Goal: Information Seeking & Learning: Learn about a topic

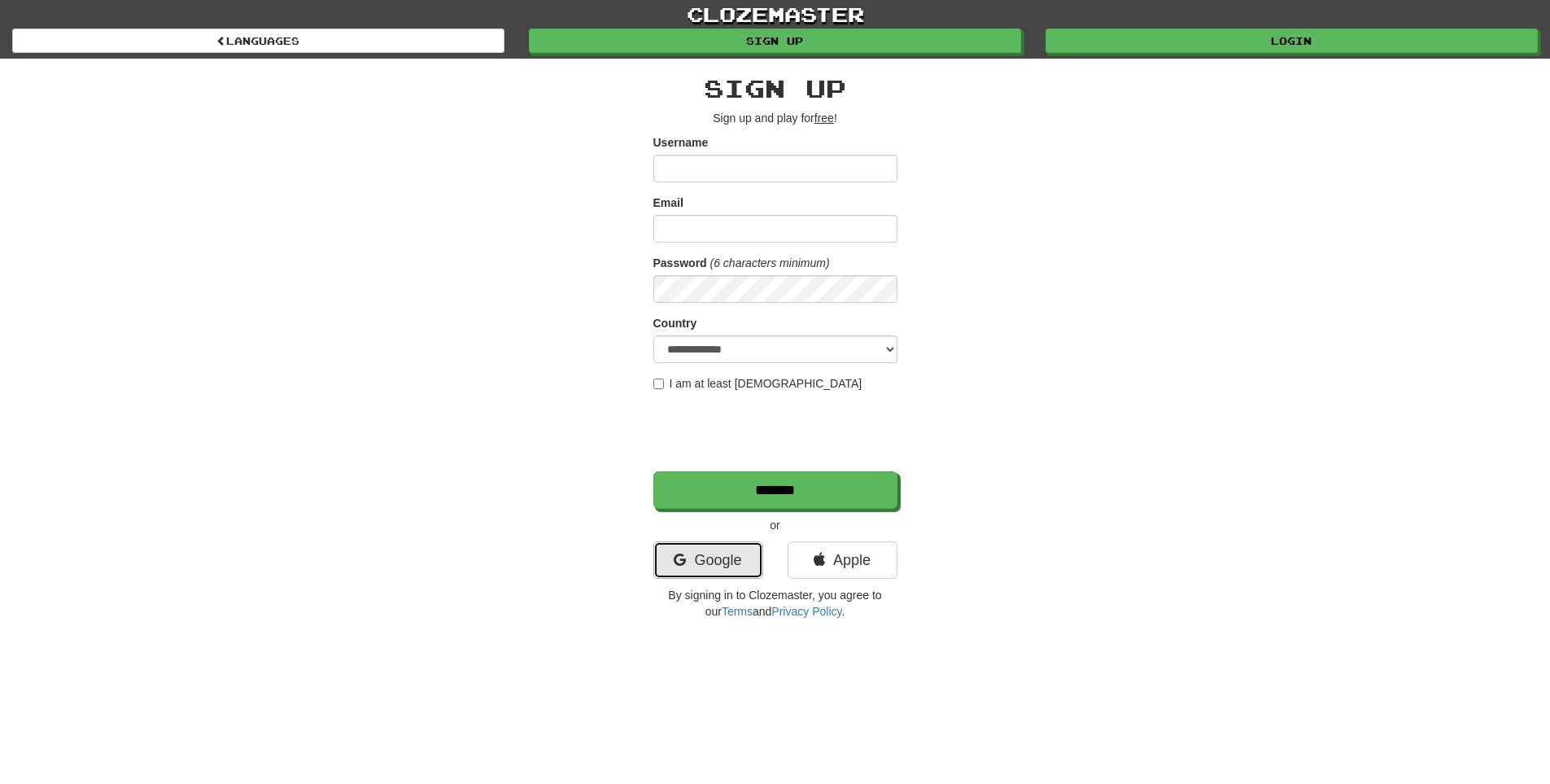
click at [728, 561] on link "Google" at bounding box center [709, 559] width 110 height 37
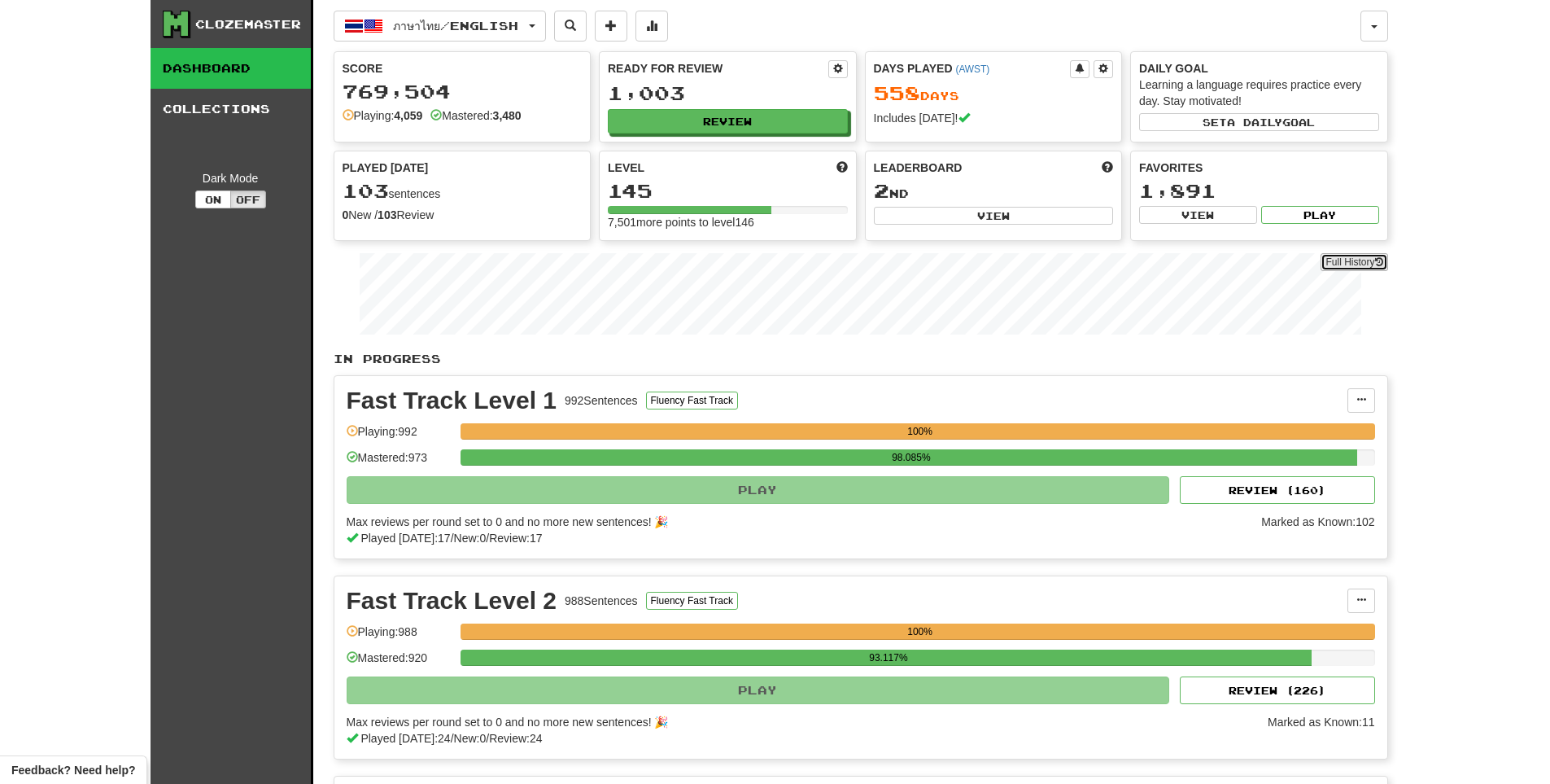
click at [1362, 267] on link "Full History" at bounding box center [1354, 261] width 67 height 18
click at [732, 130] on button "Review" at bounding box center [729, 123] width 240 height 25
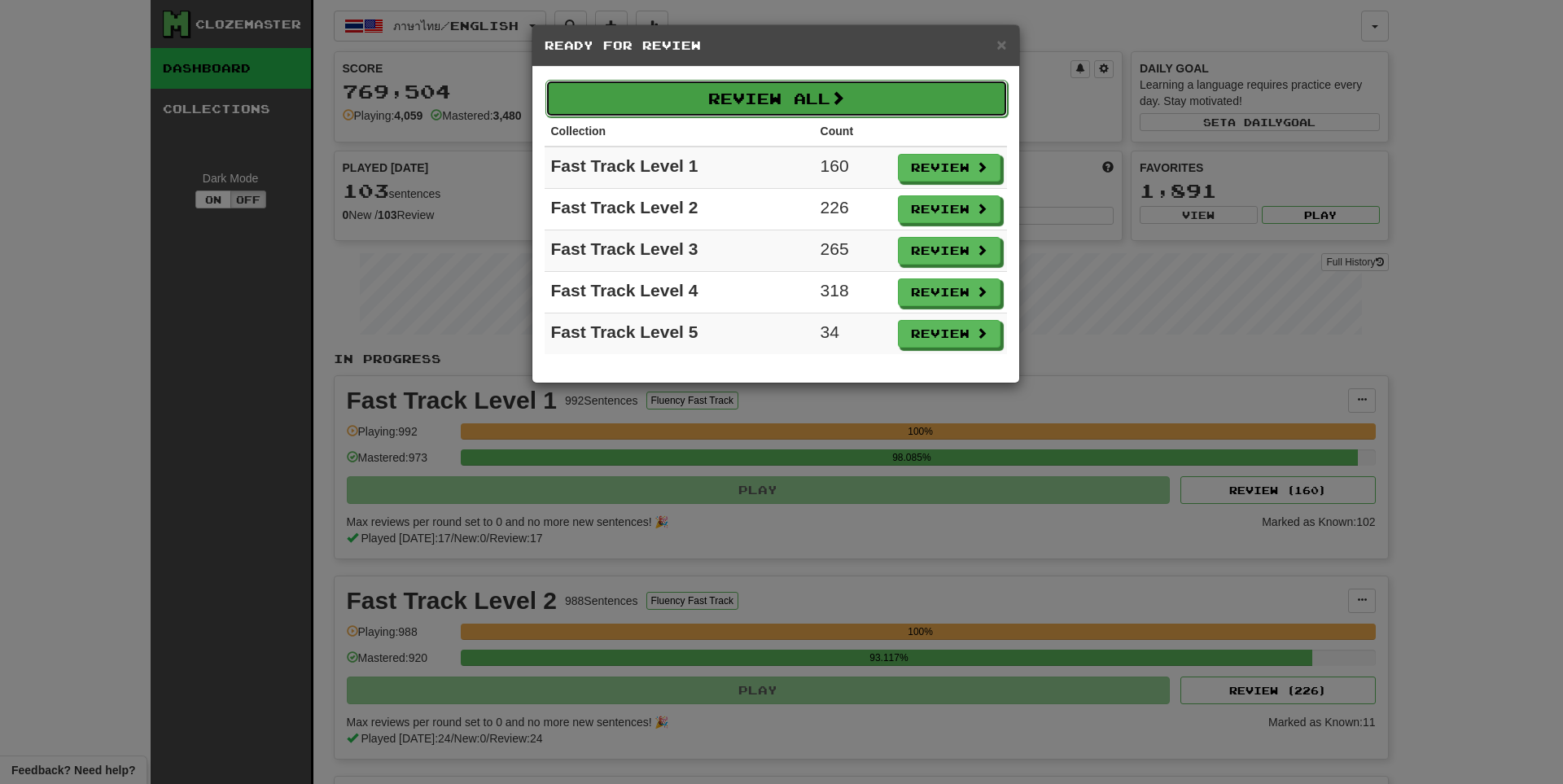
click at [761, 93] on button "Review All" at bounding box center [777, 98] width 462 height 37
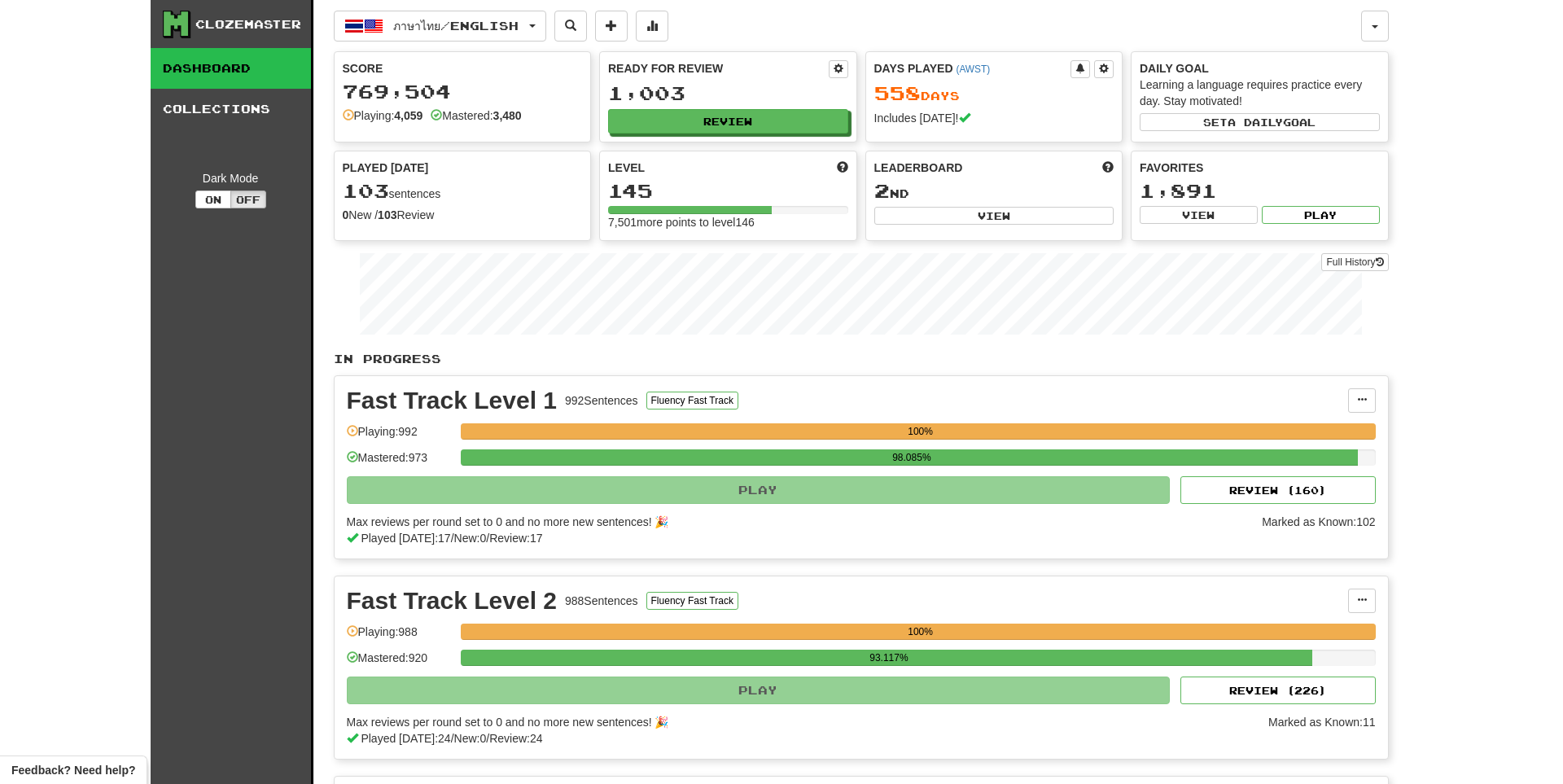
select select "**"
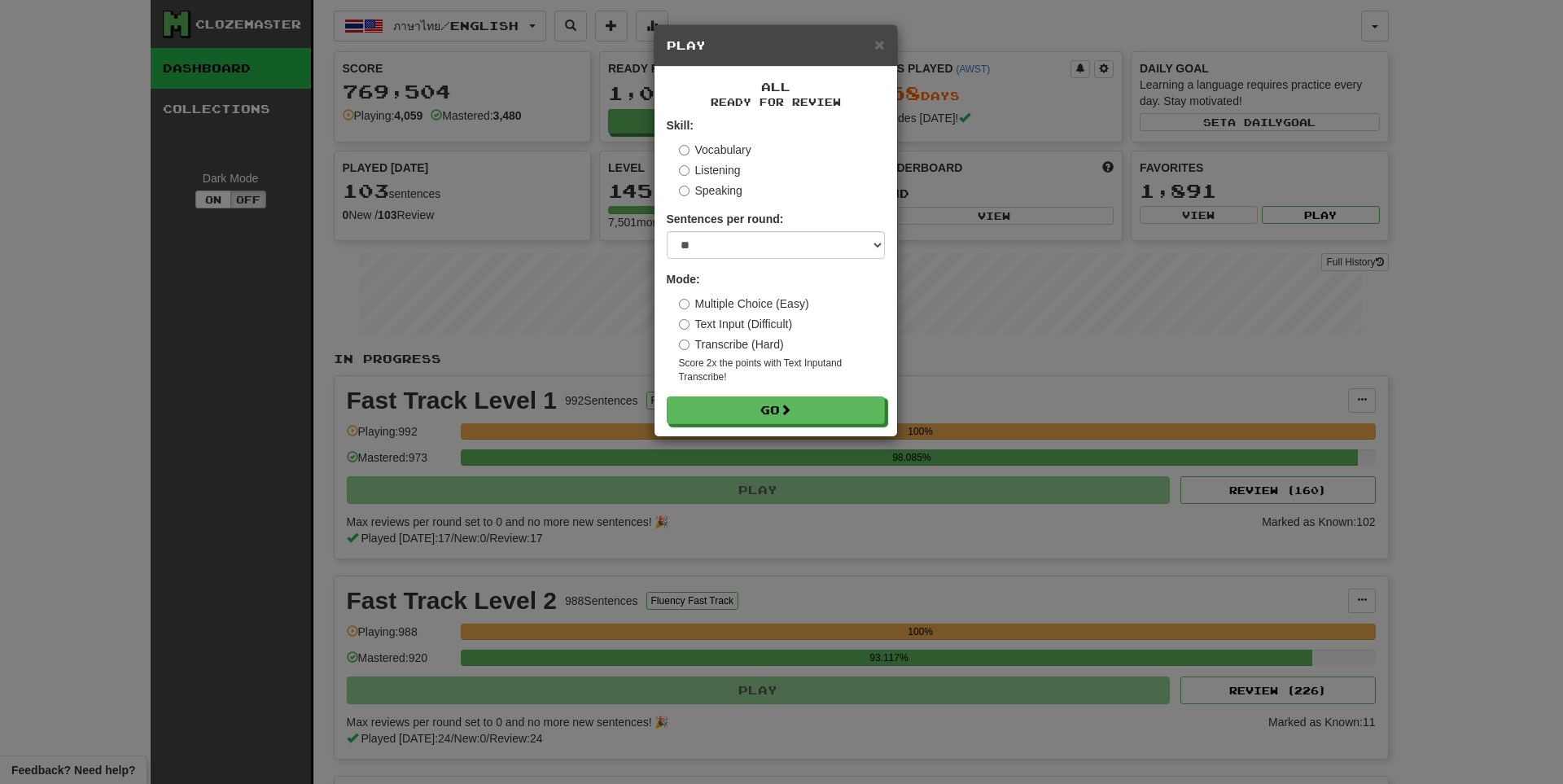
click at [760, 428] on div "All Ready for Review Skill: Vocabulary Listening Speaking Sentences per round: …" at bounding box center [775, 251] width 242 height 370
click at [763, 416] on button "Go" at bounding box center [776, 411] width 218 height 28
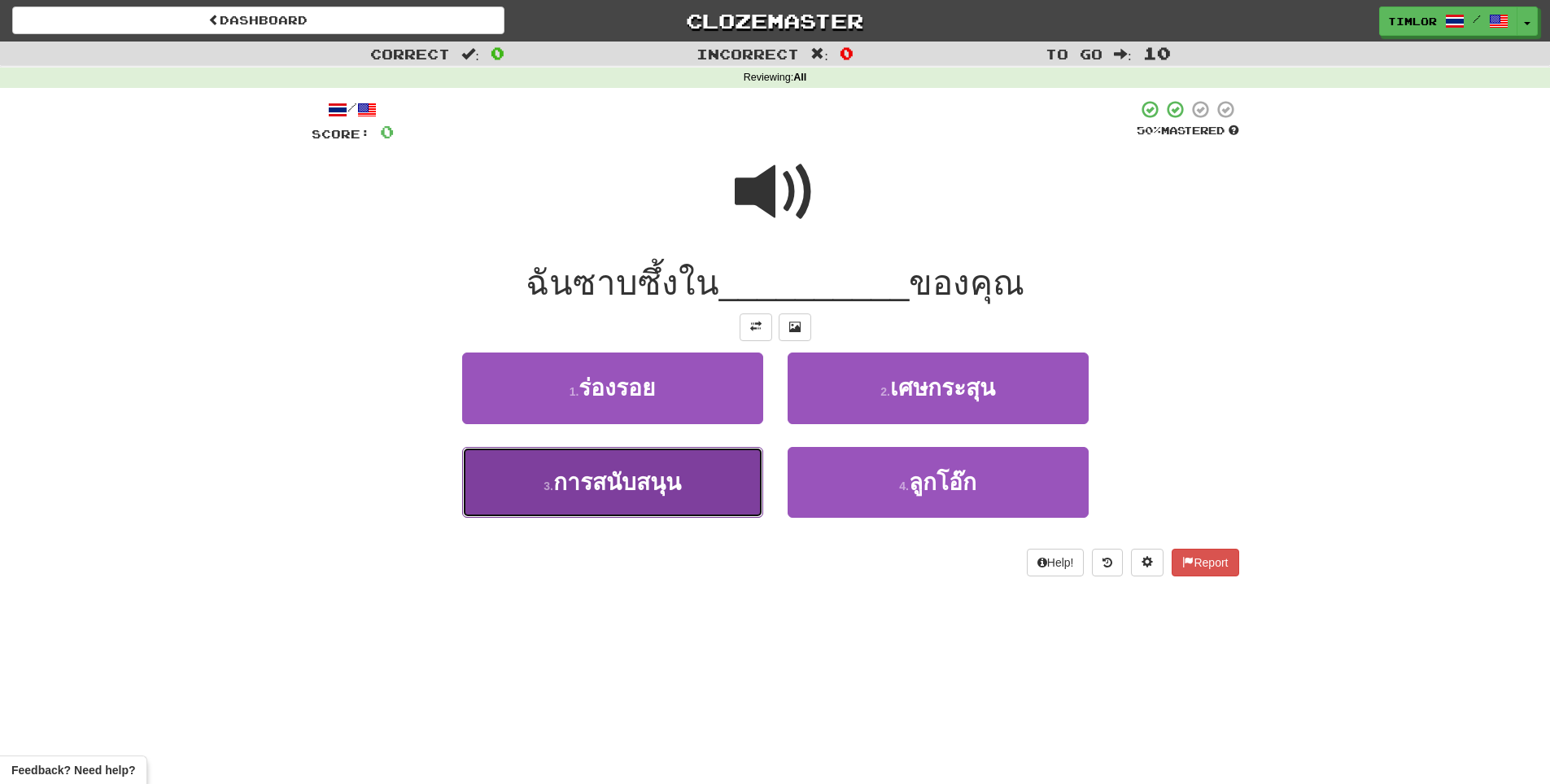
click at [731, 484] on button "3 . การสนับสนุน" at bounding box center [612, 482] width 301 height 71
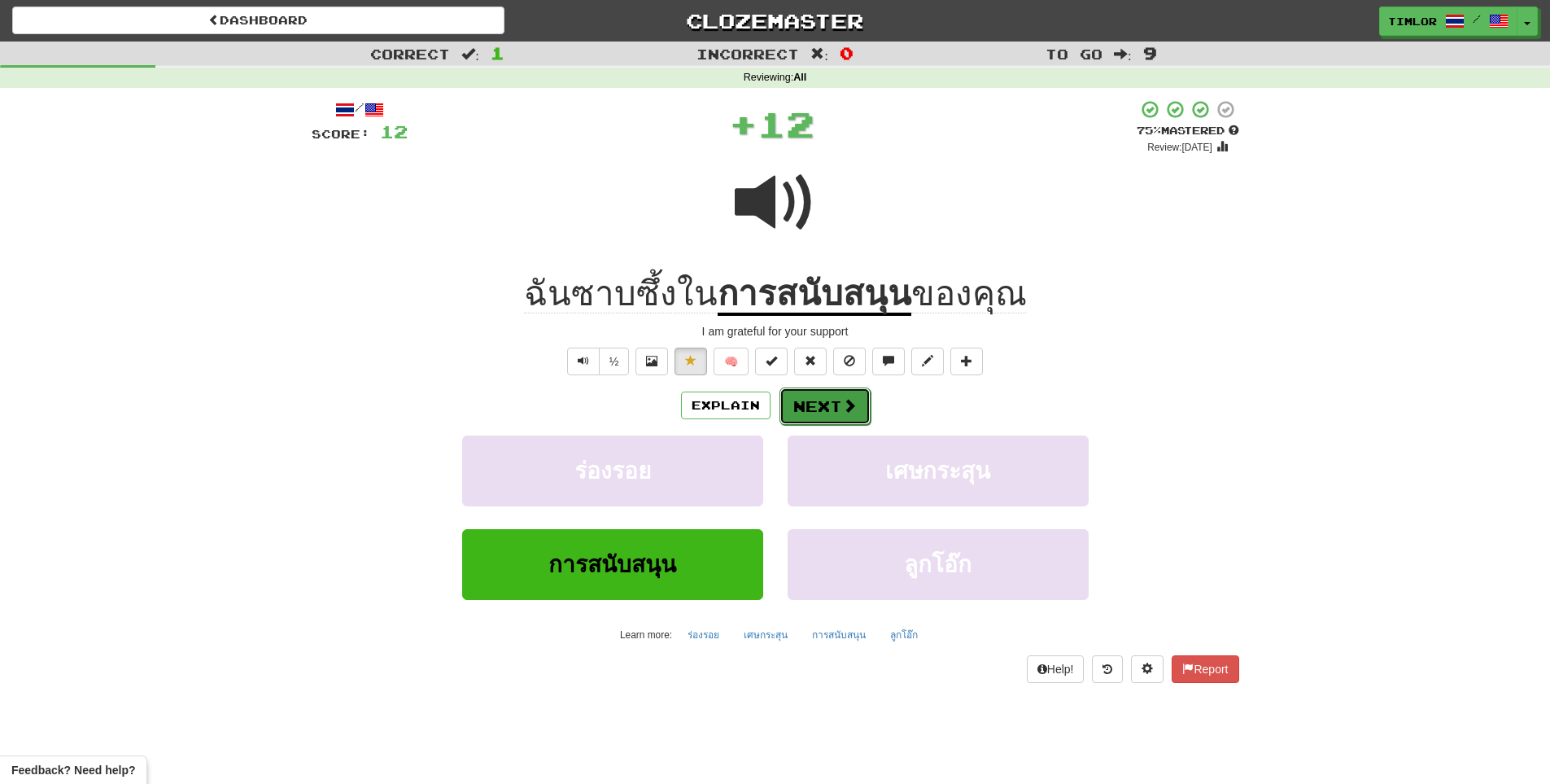
click at [829, 396] on button "Next" at bounding box center [825, 406] width 91 height 37
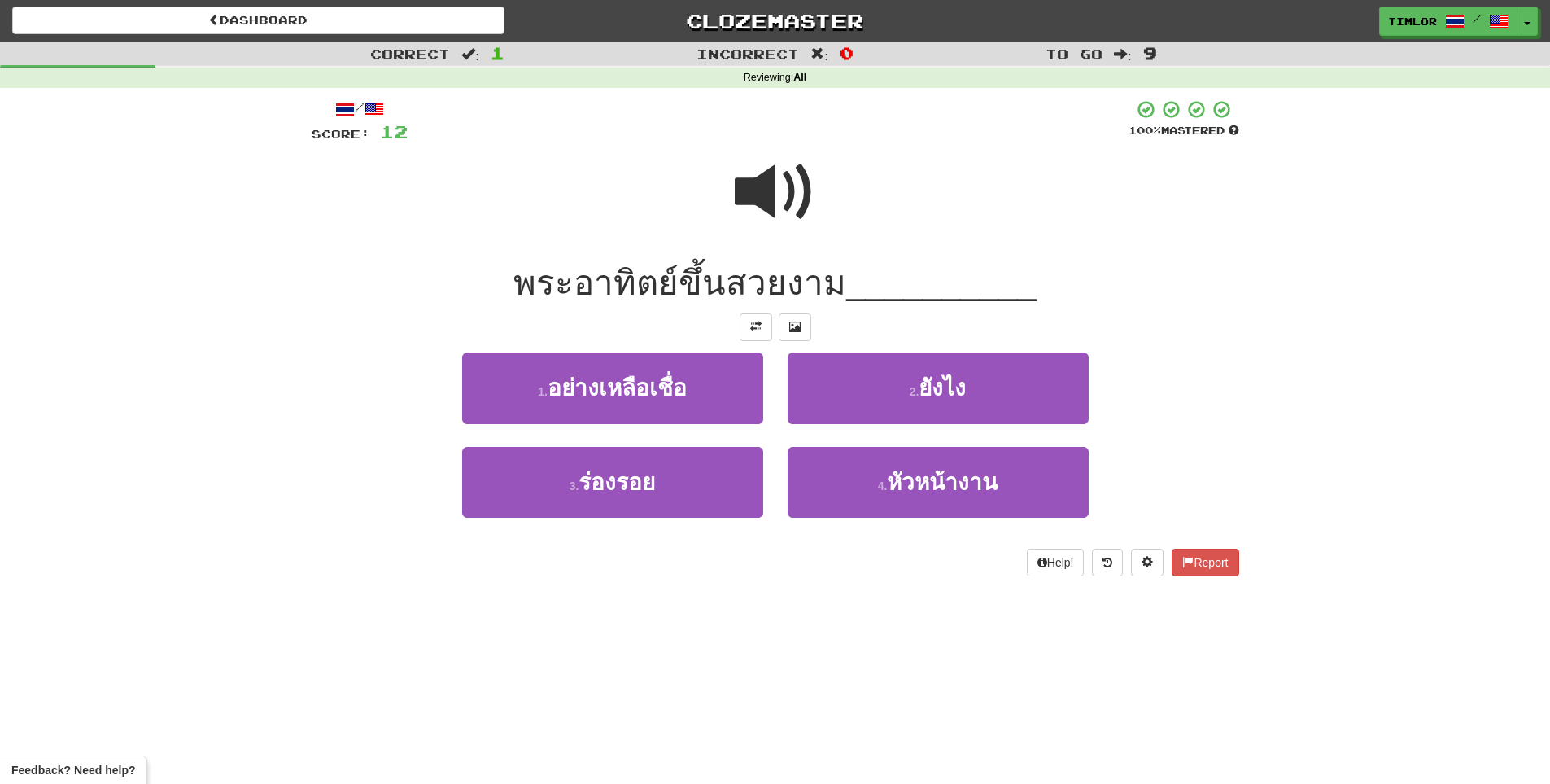
click at [714, 167] on div at bounding box center [775, 202] width 928 height 116
click at [729, 195] on div at bounding box center [775, 202] width 928 height 116
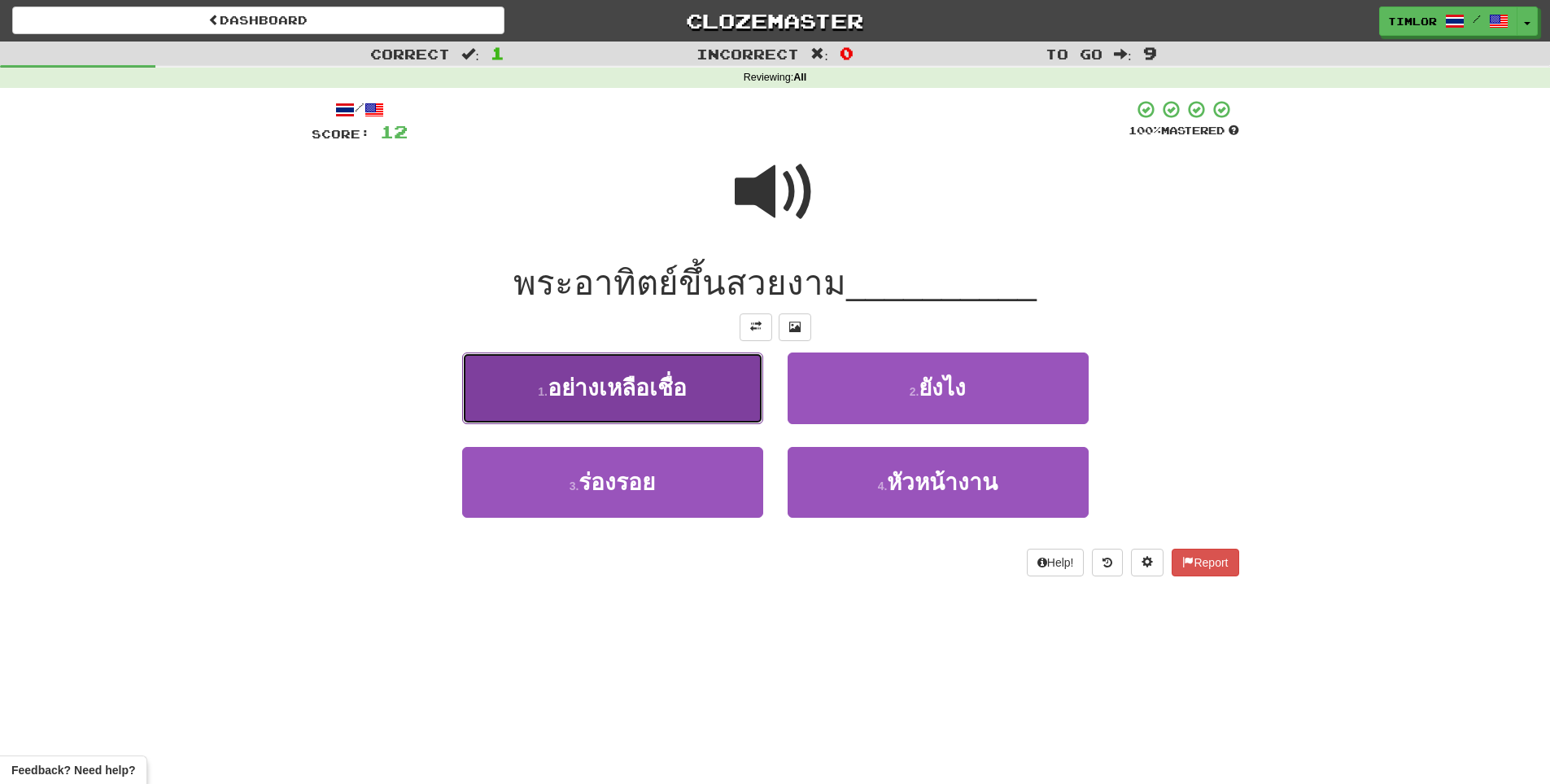
click at [697, 405] on button "1 . อย่างเหลือเชื่อ" at bounding box center [612, 388] width 301 height 71
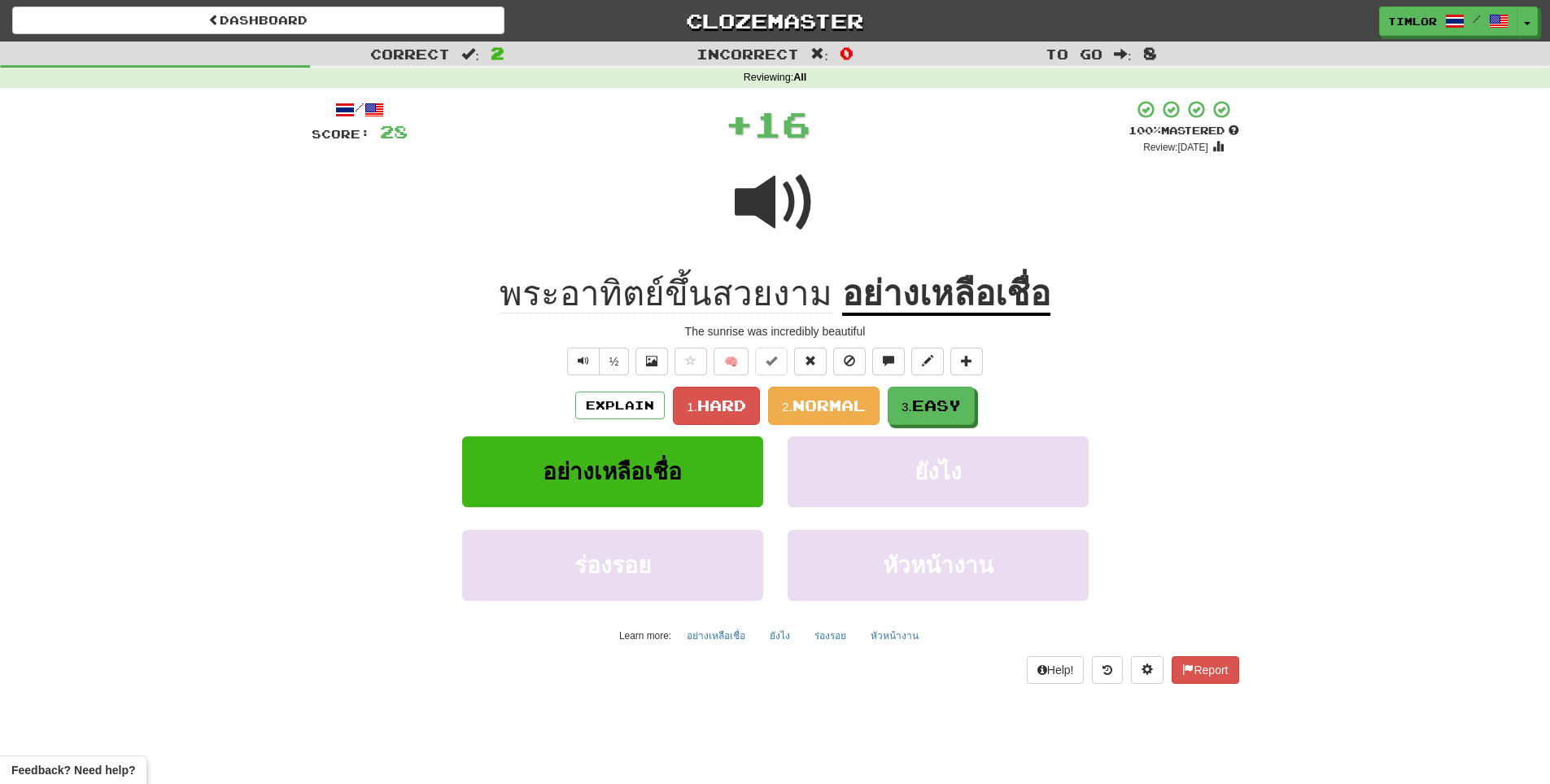
click at [900, 303] on u "อย่างเหลือเชื่อ" at bounding box center [946, 296] width 208 height 42
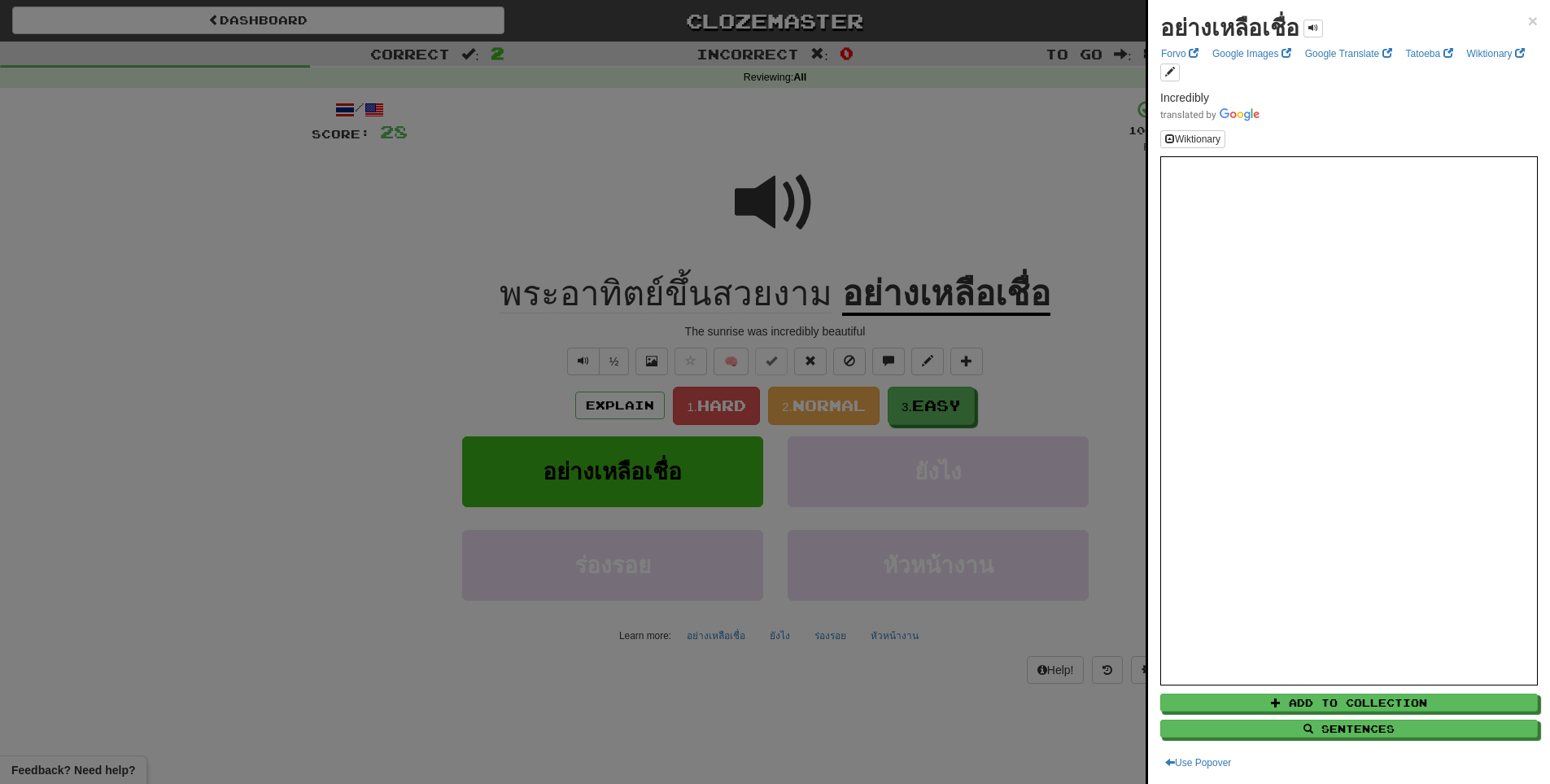
click at [818, 403] on div at bounding box center [775, 392] width 1550 height 784
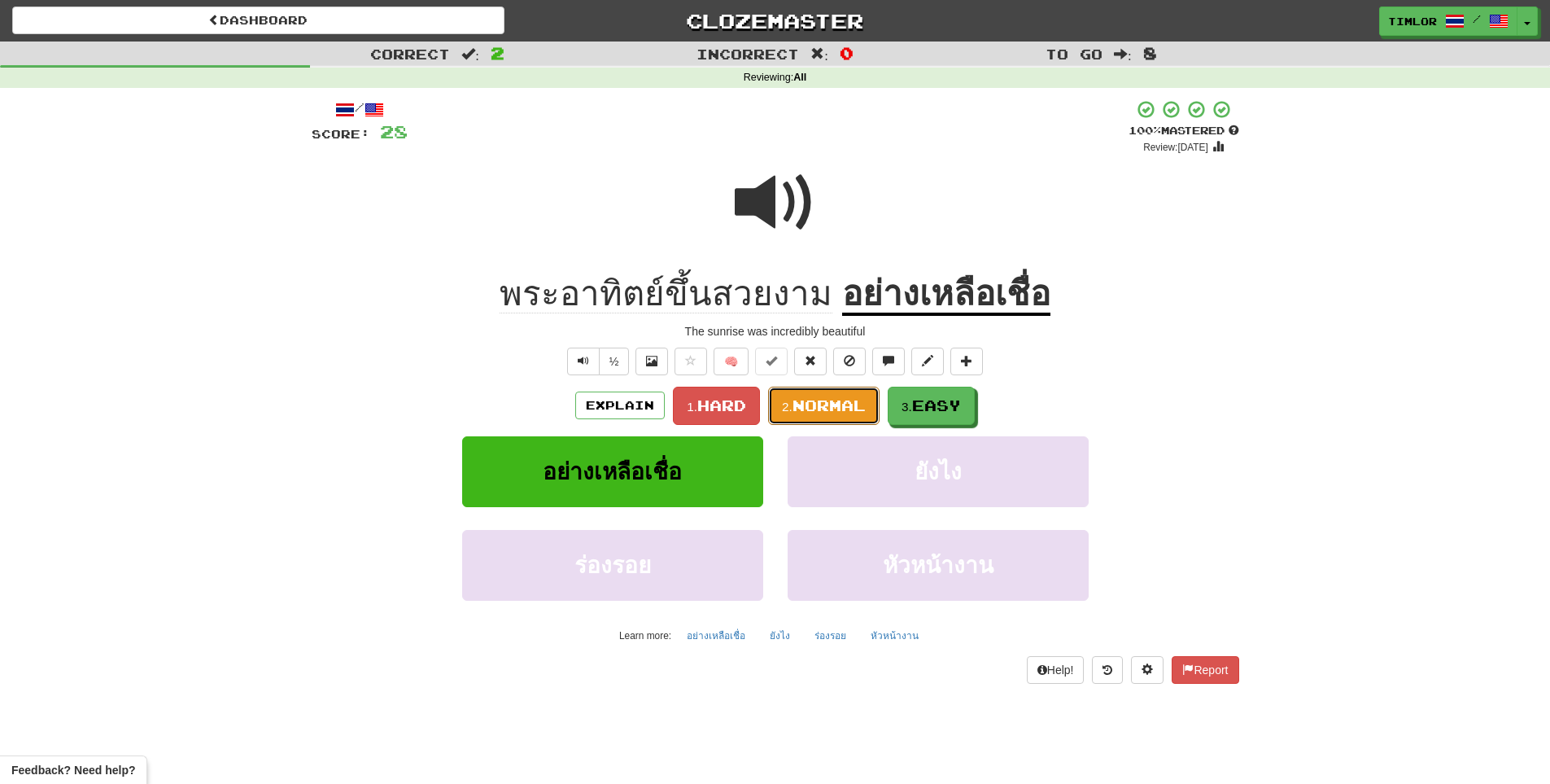
click at [818, 403] on span "Normal" at bounding box center [829, 405] width 73 height 18
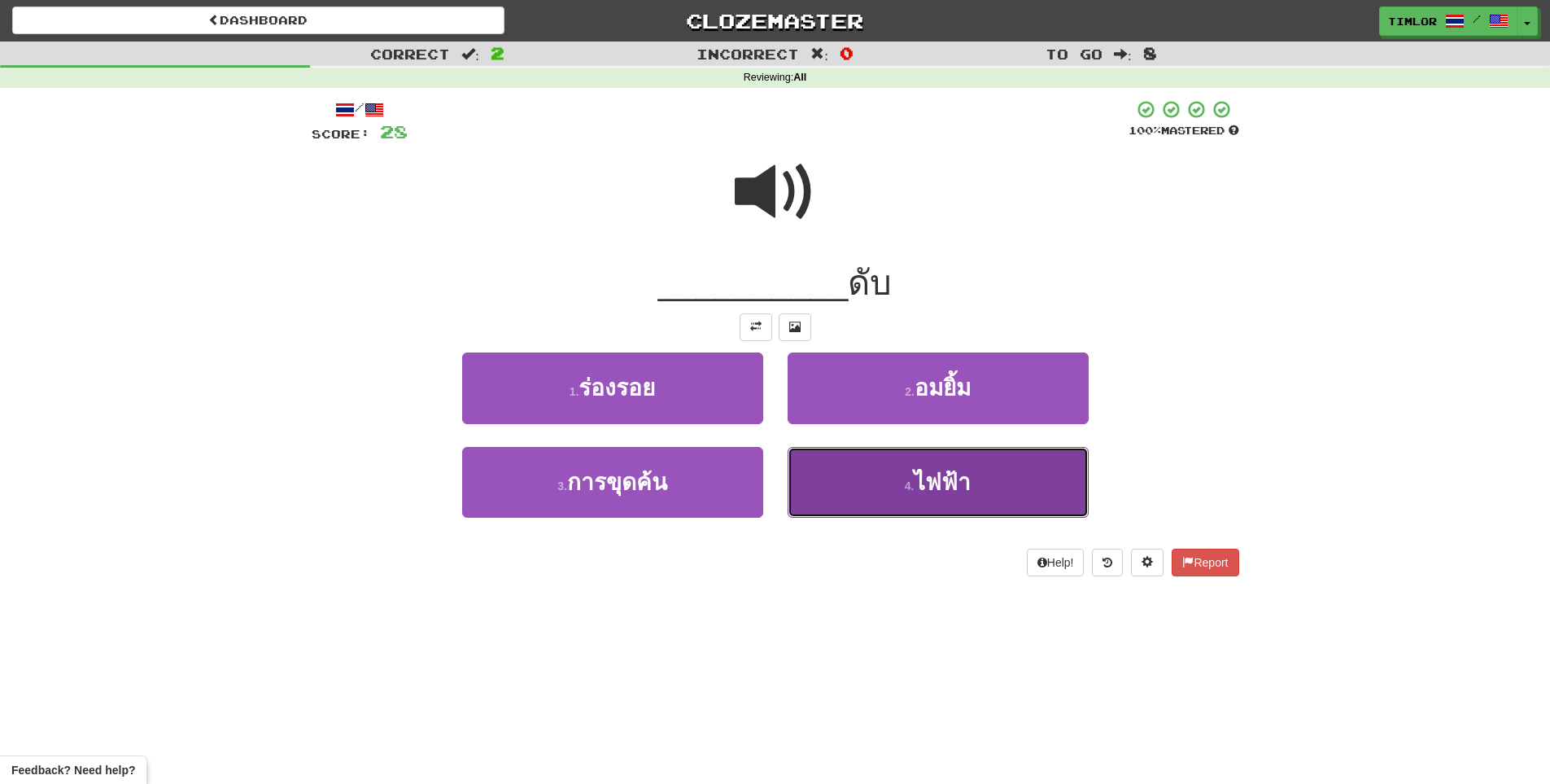
click at [839, 507] on button "4 . ไฟฟ้า" at bounding box center [938, 482] width 301 height 71
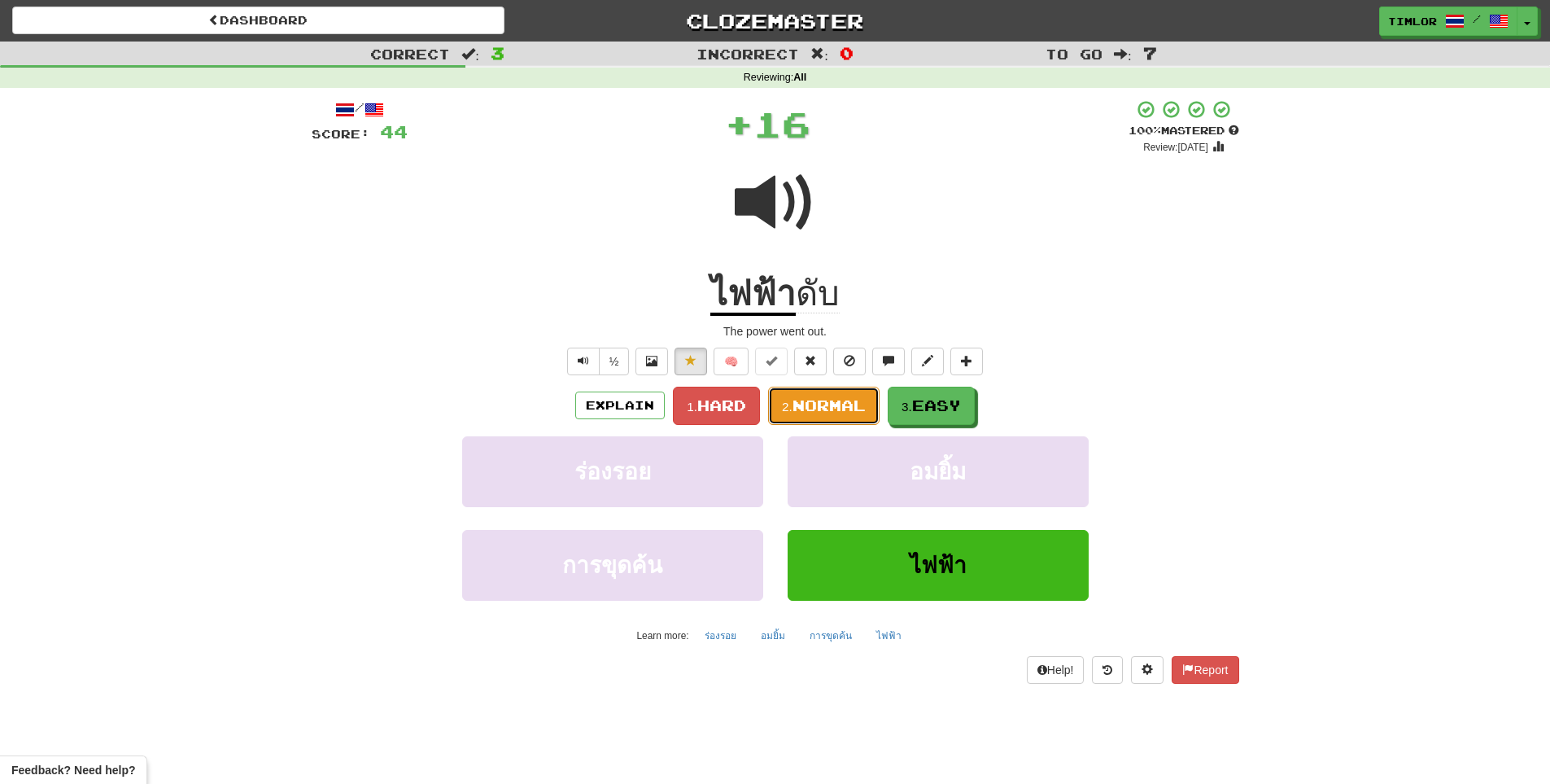
click at [828, 408] on span "Normal" at bounding box center [829, 405] width 73 height 18
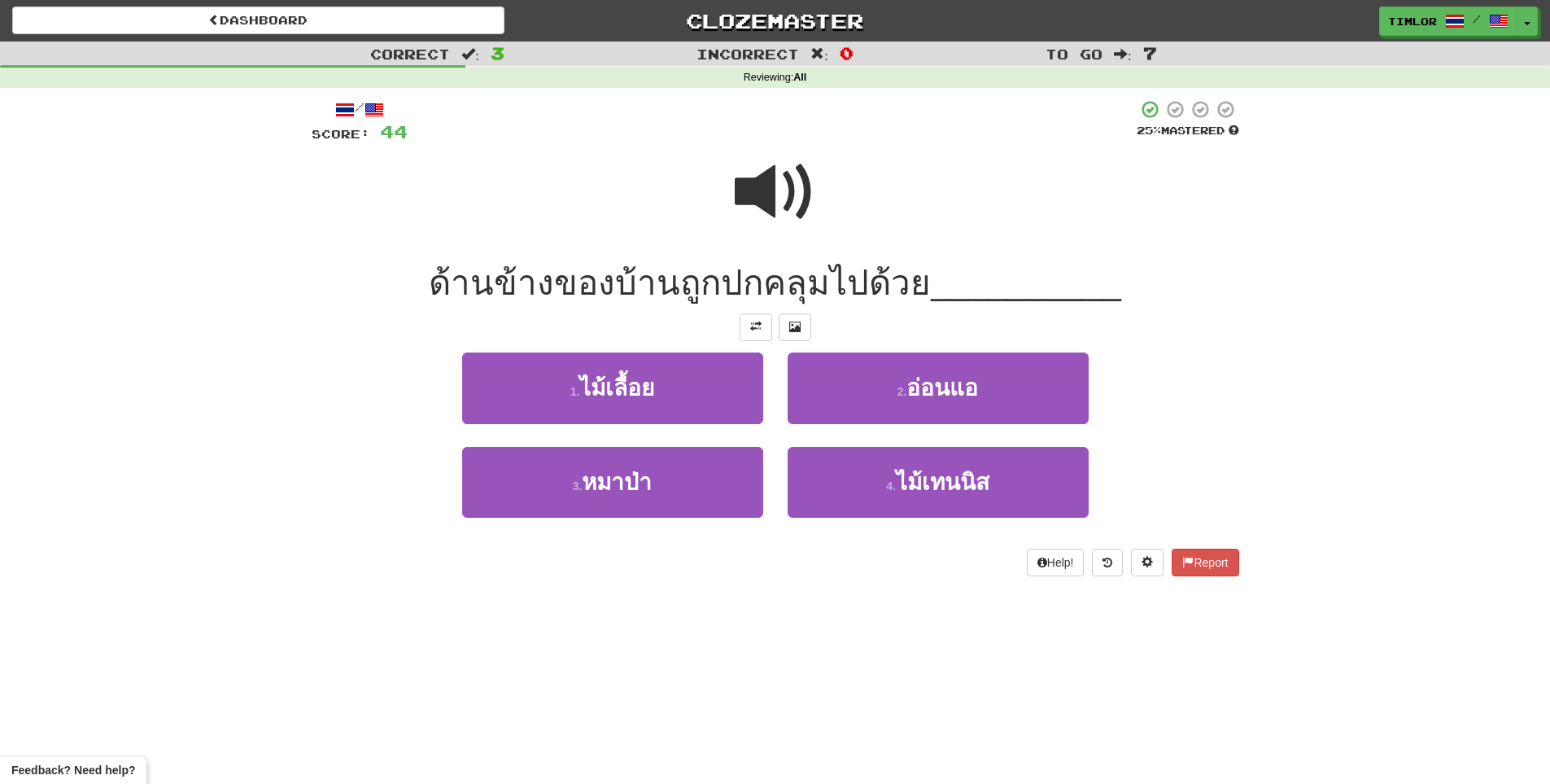
click at [787, 205] on span at bounding box center [775, 192] width 82 height 82
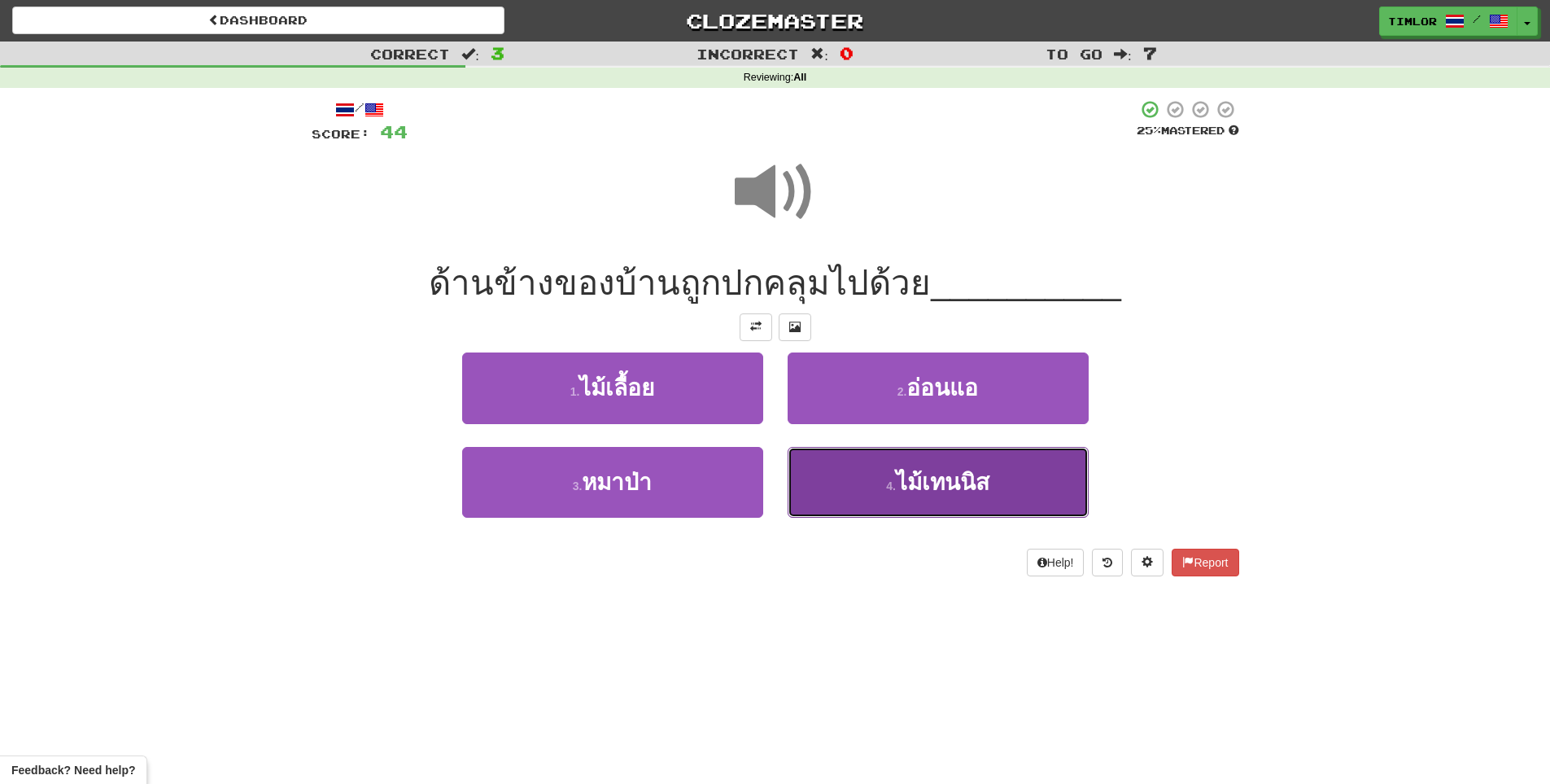
click at [809, 461] on button "4 . ไม้เทนนิส" at bounding box center [938, 482] width 301 height 71
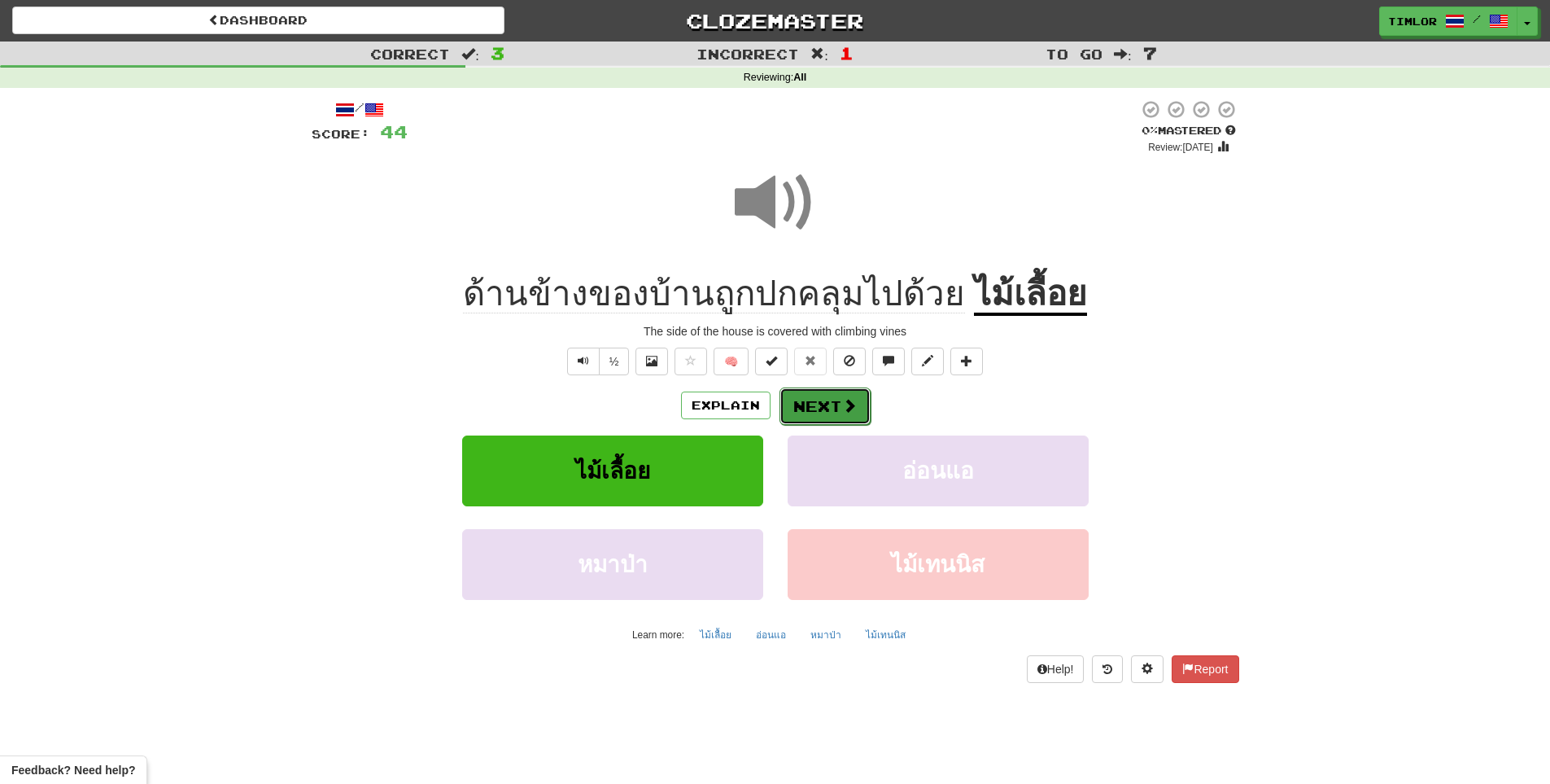
click at [824, 411] on button "Next" at bounding box center [825, 406] width 91 height 37
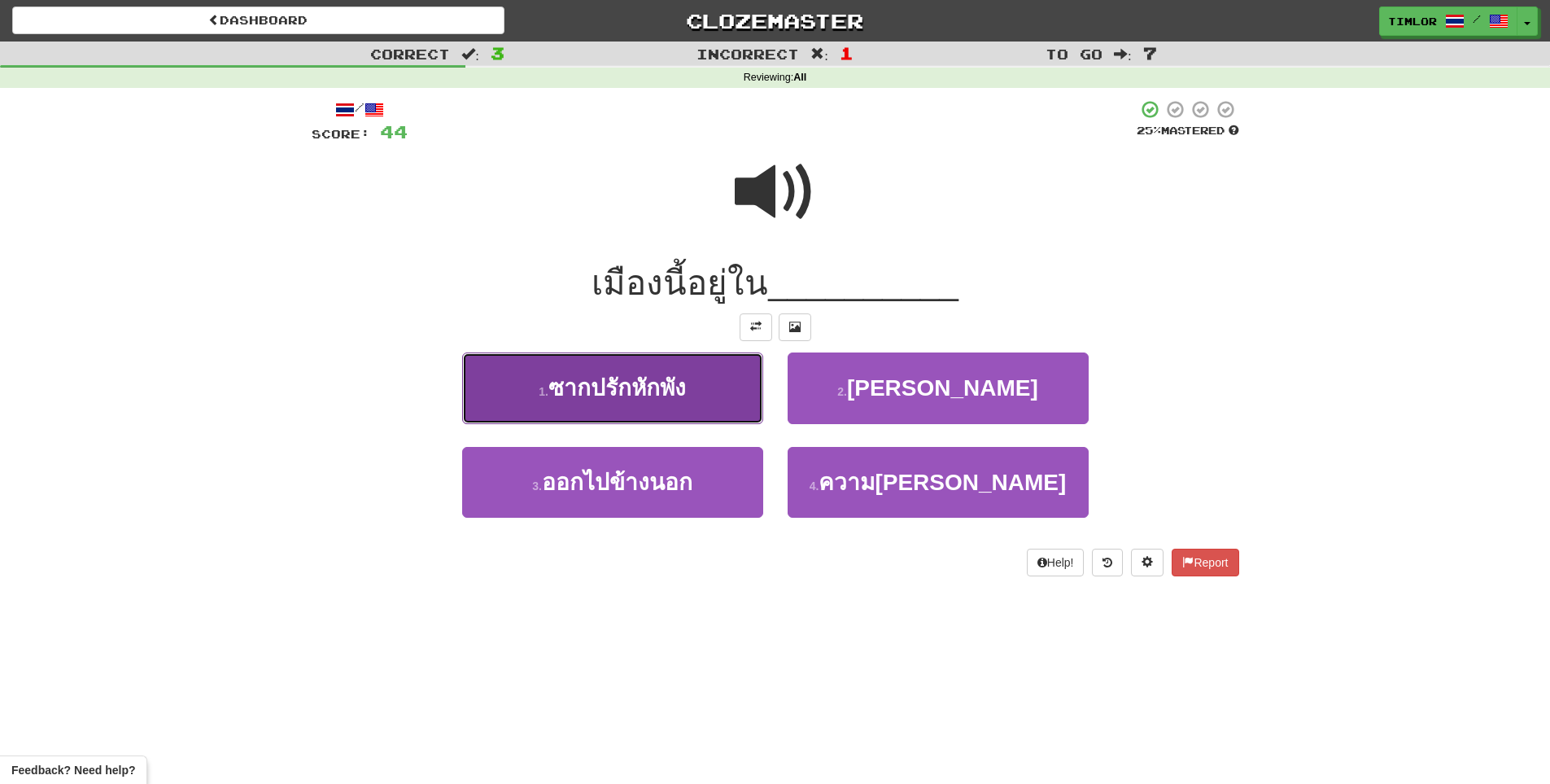
click at [729, 395] on button "1 . ซากปรักหักพัง" at bounding box center [612, 388] width 301 height 71
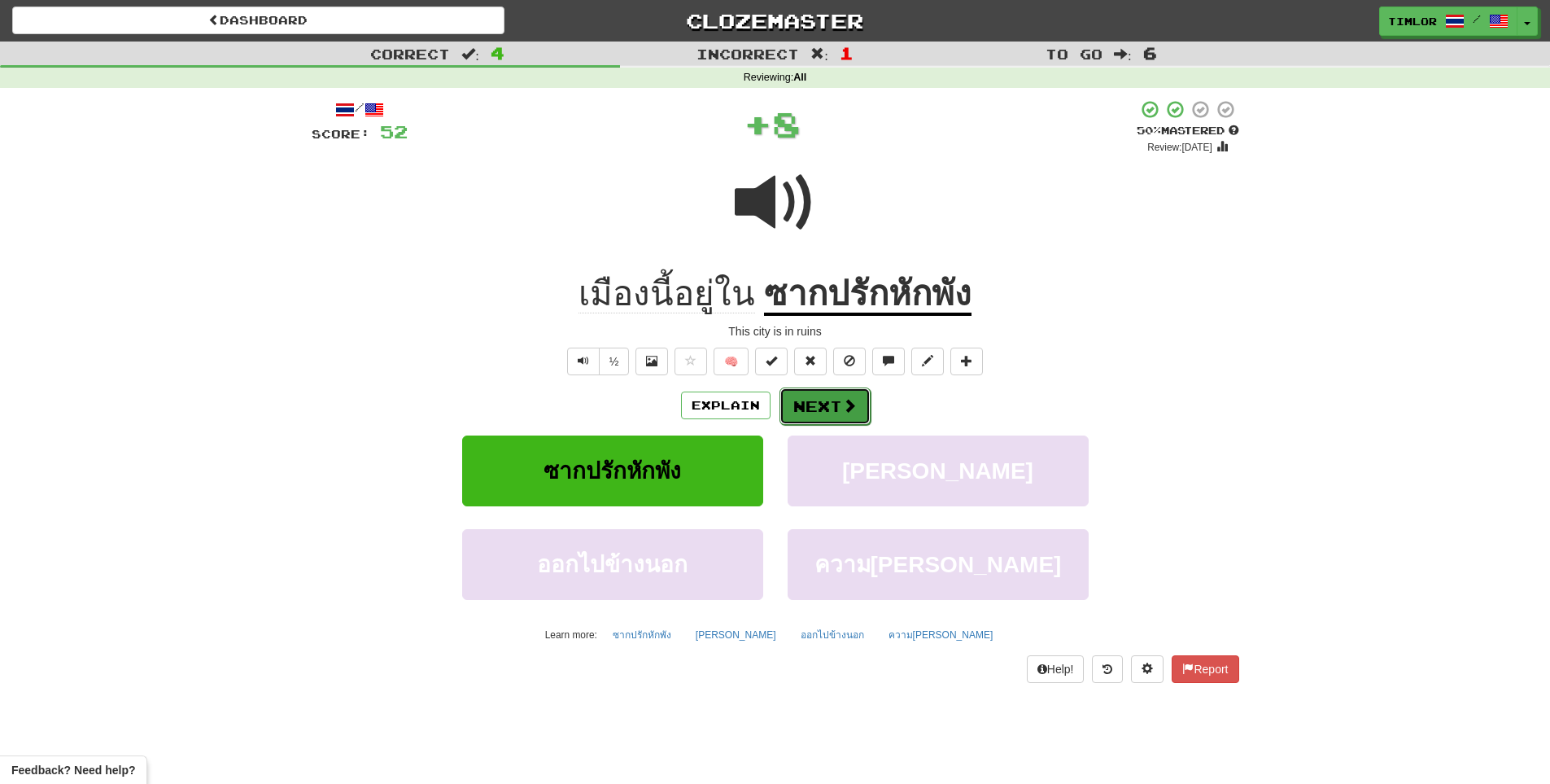
click at [869, 415] on button "Next" at bounding box center [825, 406] width 91 height 37
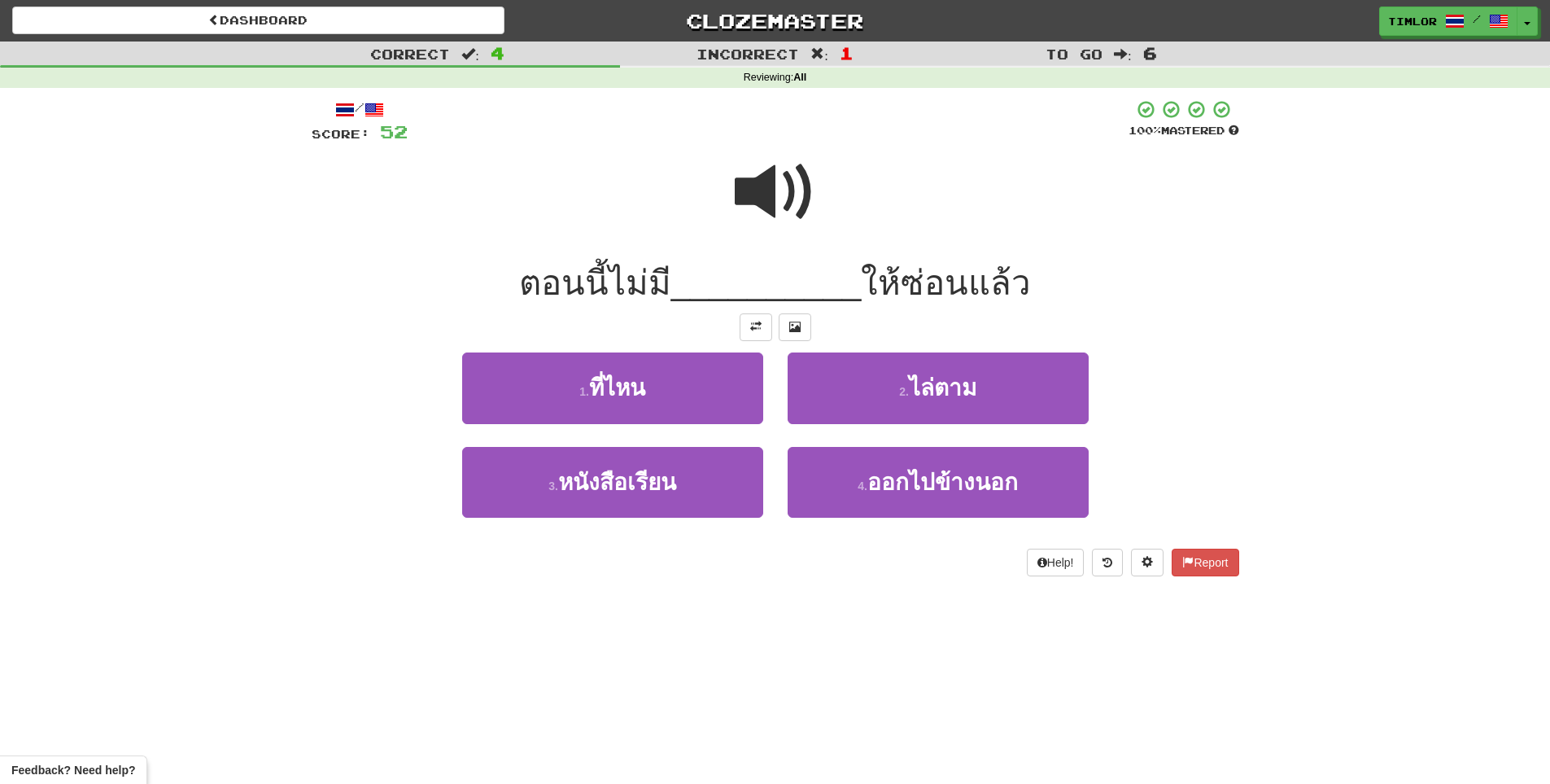
click at [763, 173] on span at bounding box center [775, 192] width 82 height 82
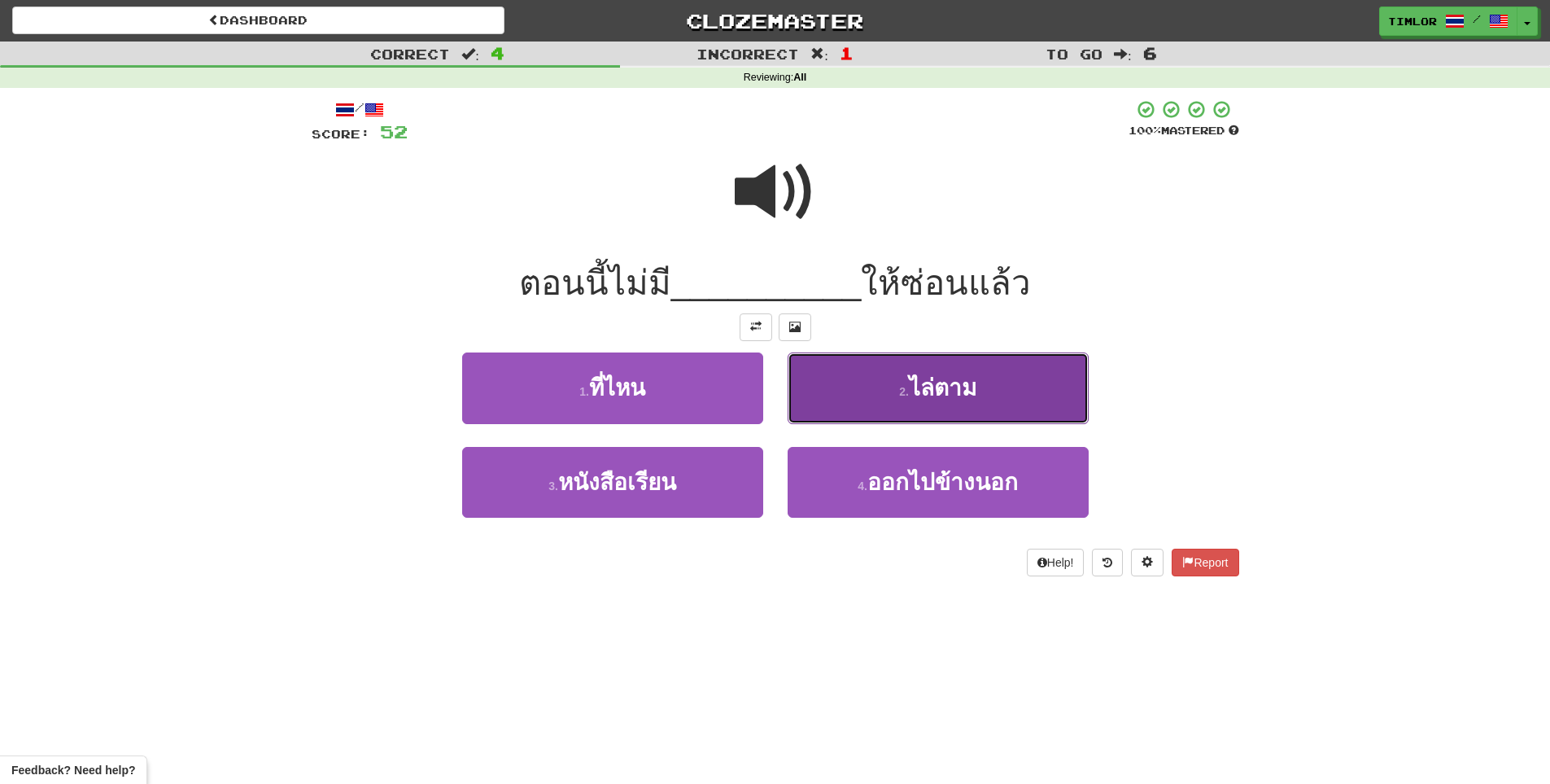
click at [848, 392] on button "2 . ไล่ตาม" at bounding box center [938, 388] width 301 height 71
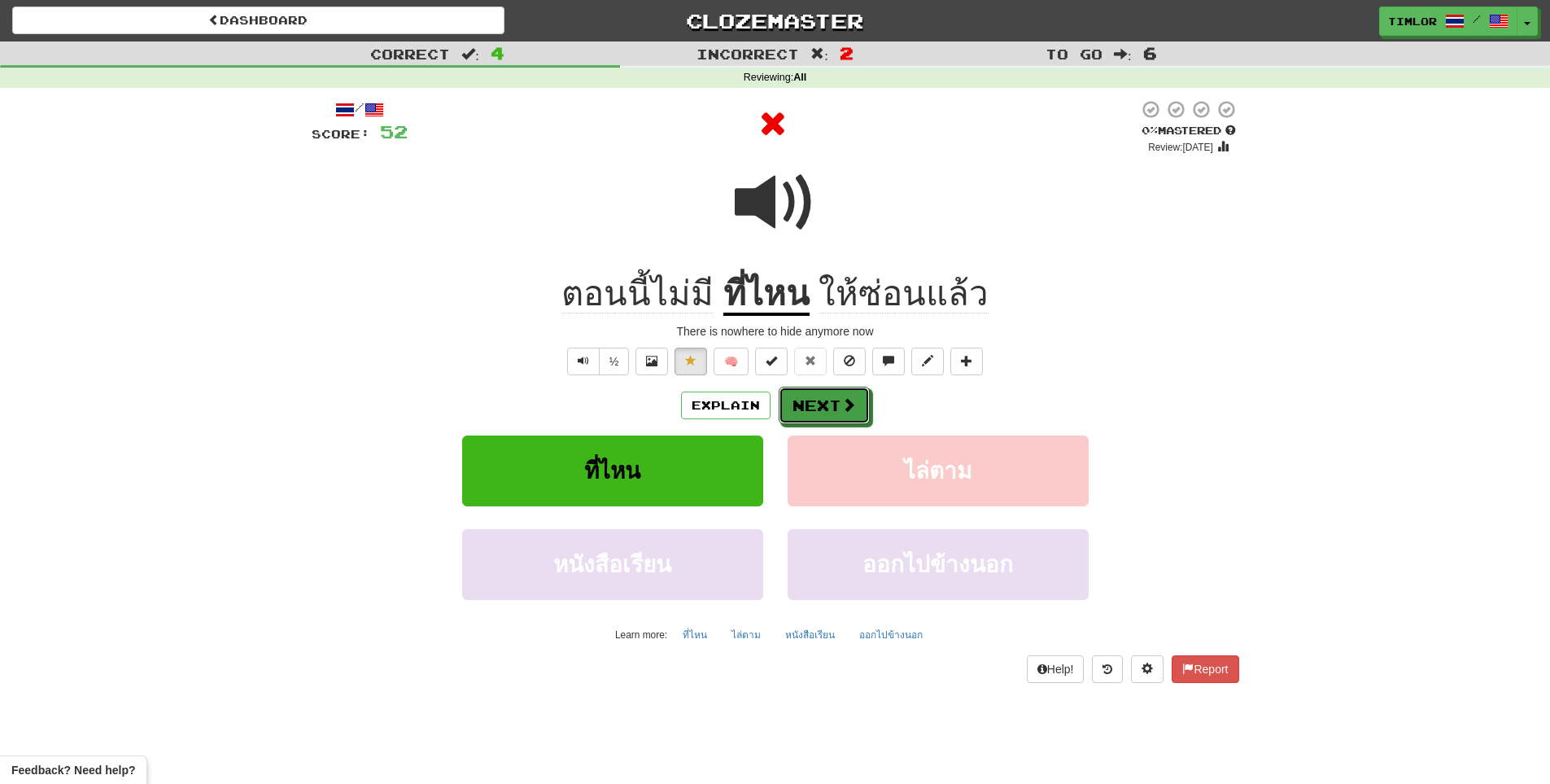
click at [848, 392] on button "Next" at bounding box center [825, 405] width 91 height 37
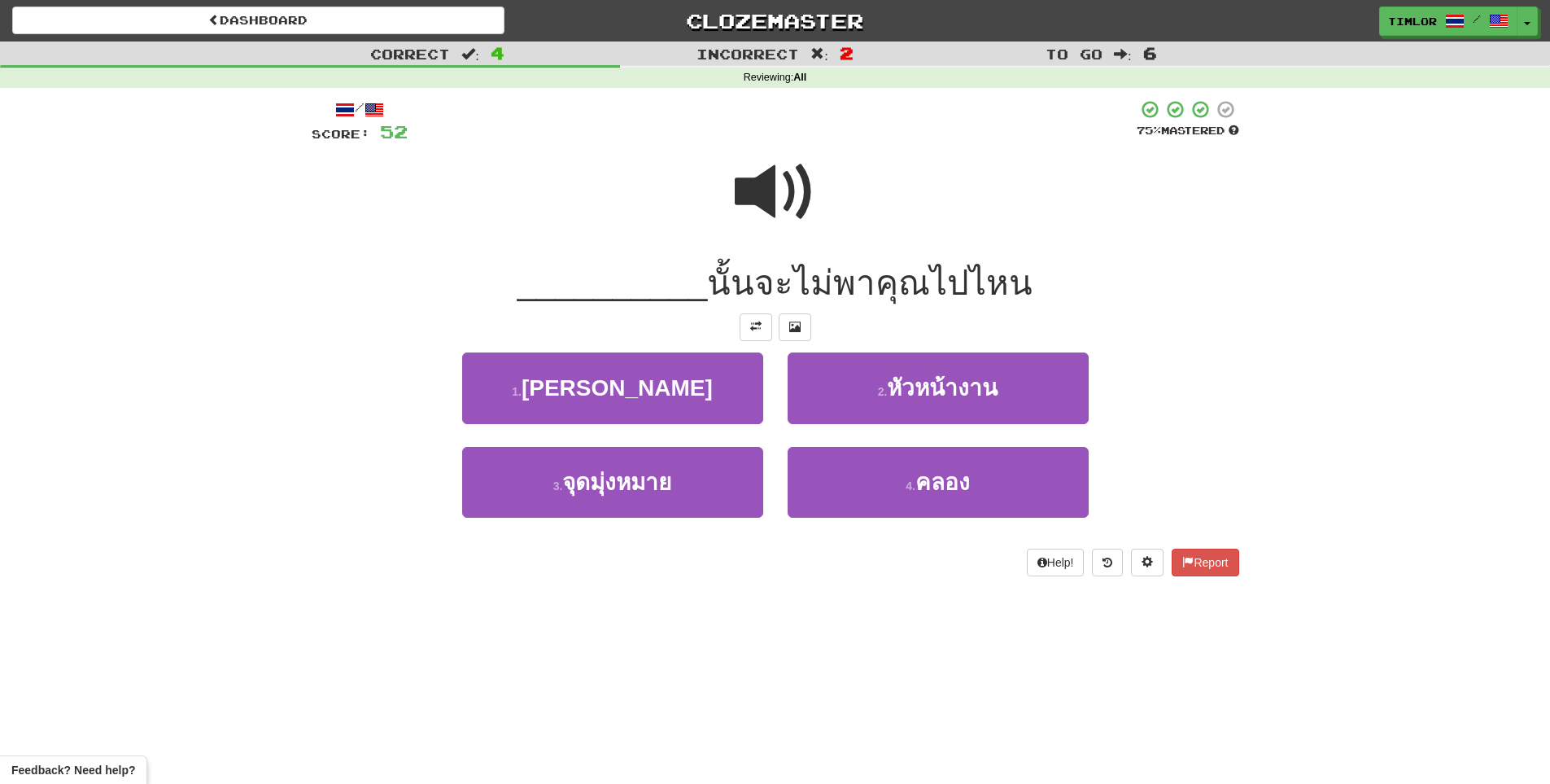
click at [751, 161] on span at bounding box center [775, 192] width 82 height 82
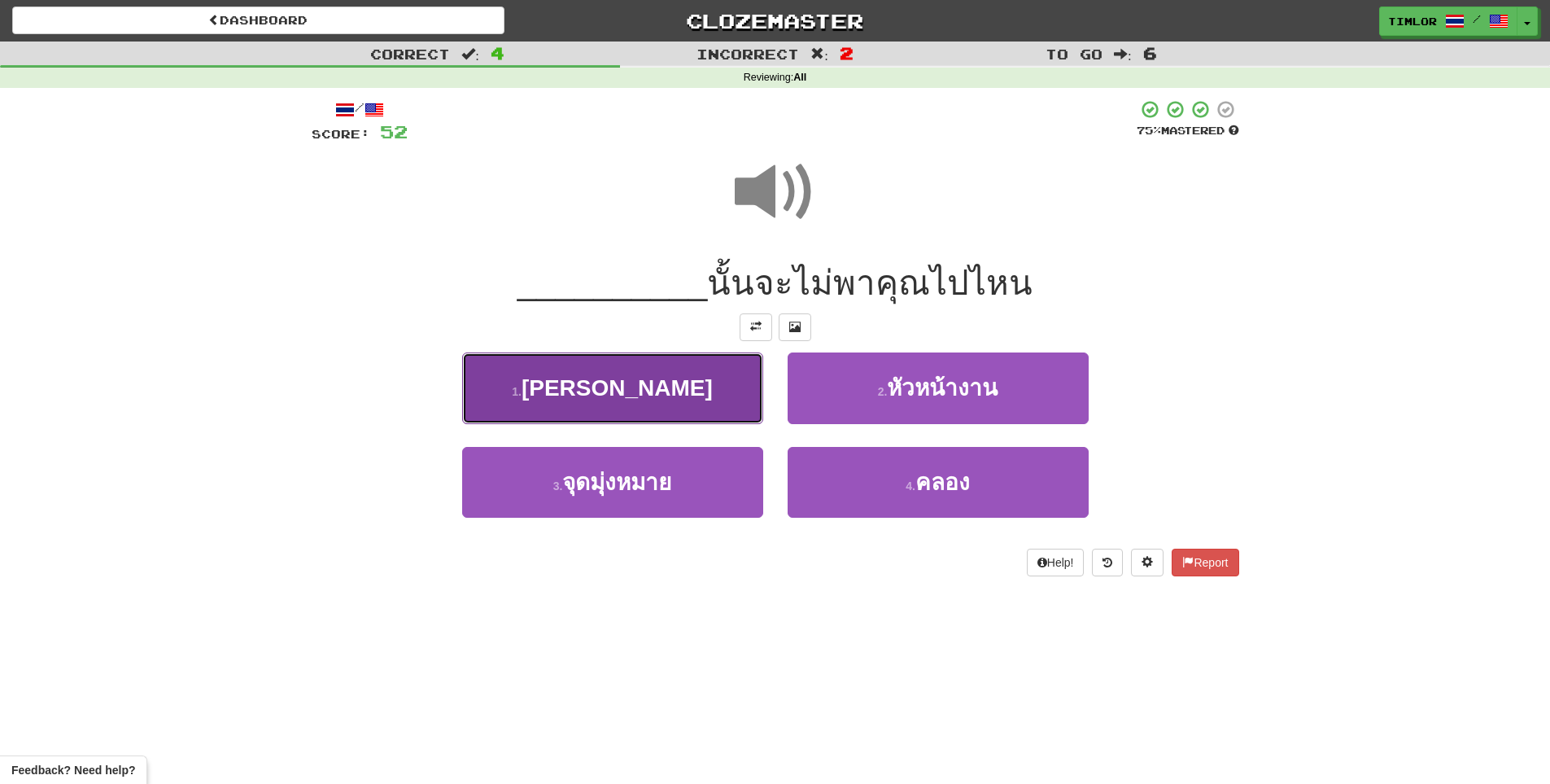
click at [700, 408] on button "1 . ปริญญา" at bounding box center [612, 388] width 301 height 71
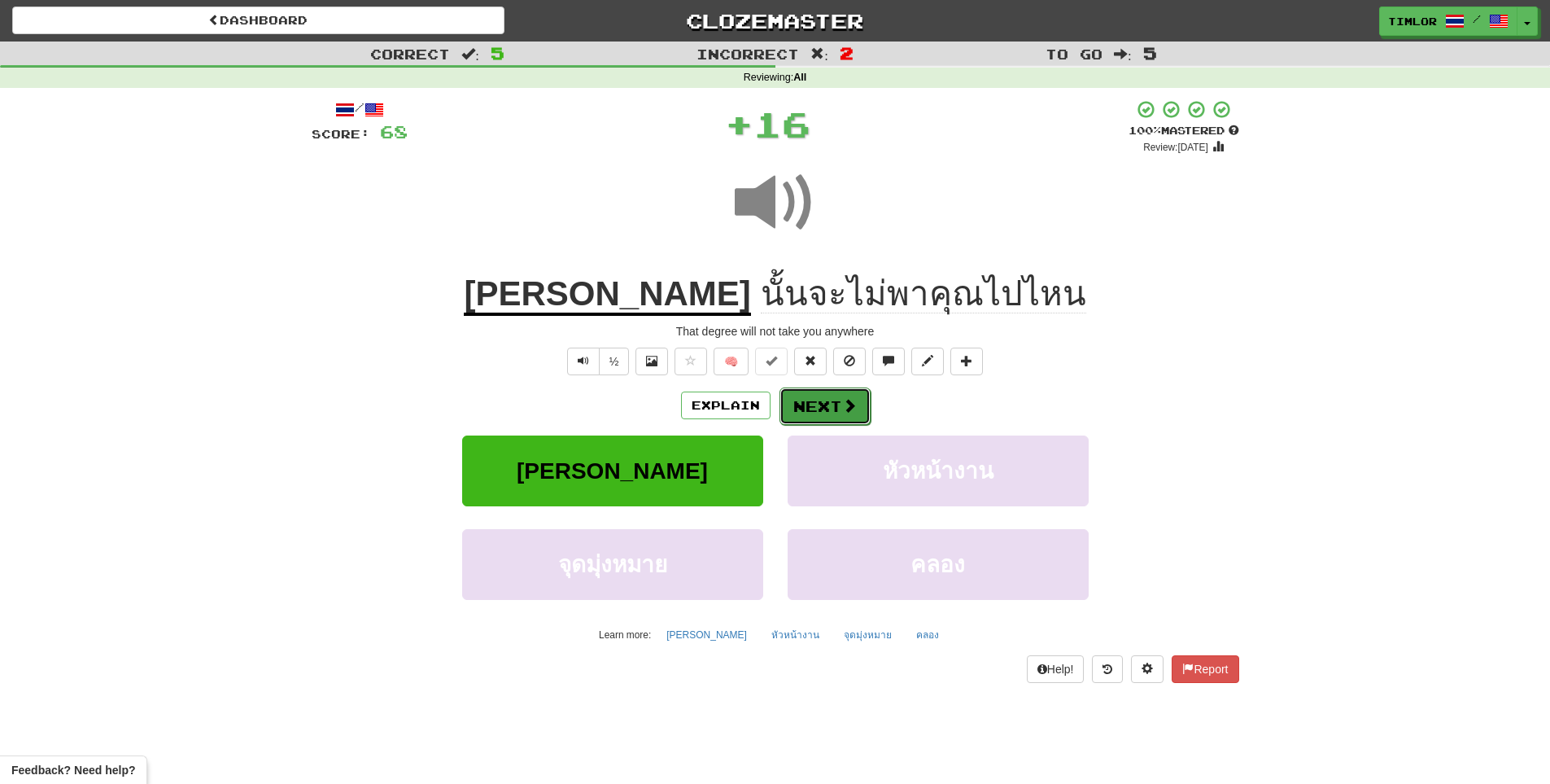
click at [847, 418] on button "Next" at bounding box center [825, 406] width 91 height 37
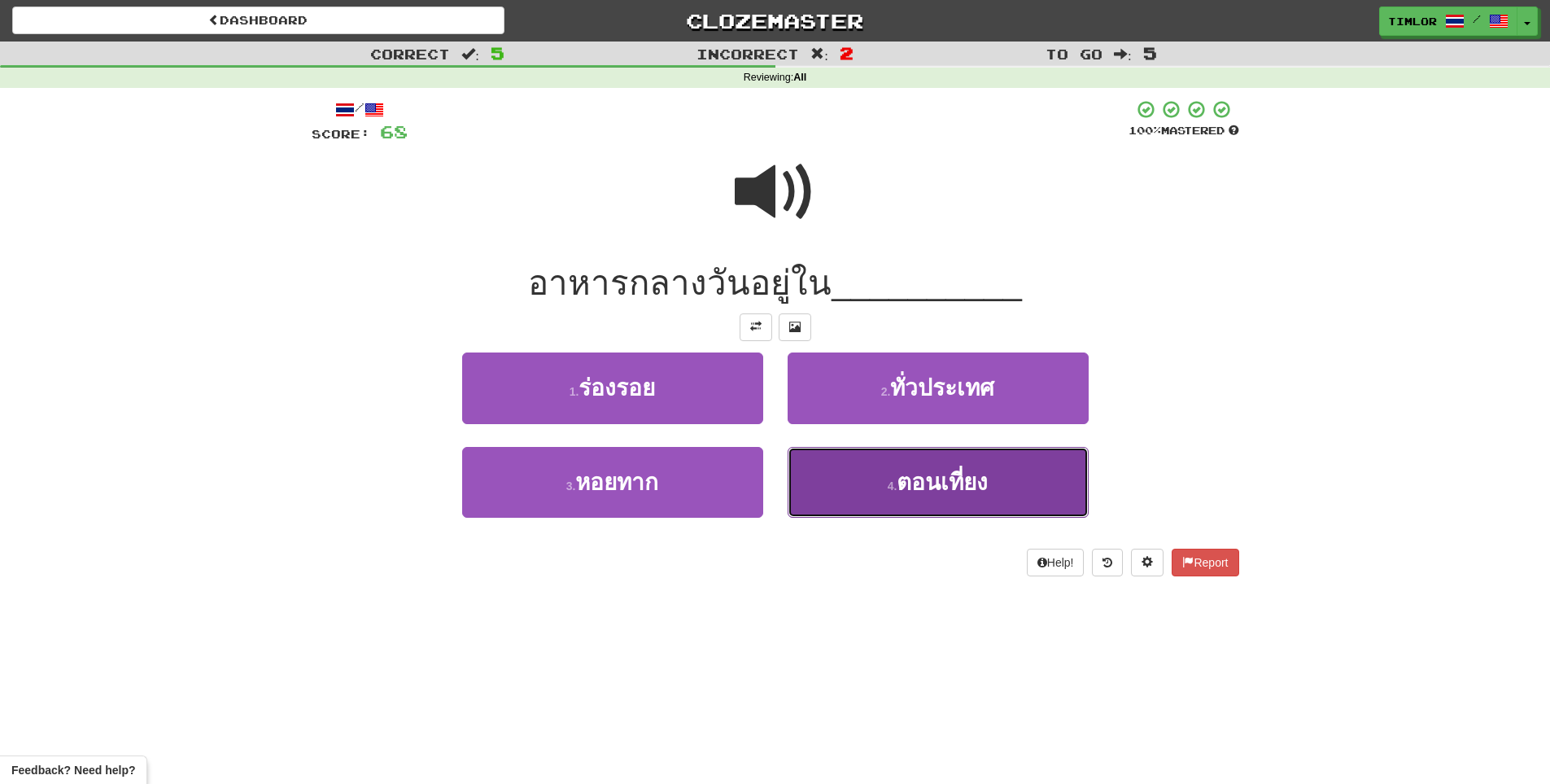
click at [860, 468] on button "4 . ตอนเที่ยง" at bounding box center [938, 482] width 301 height 71
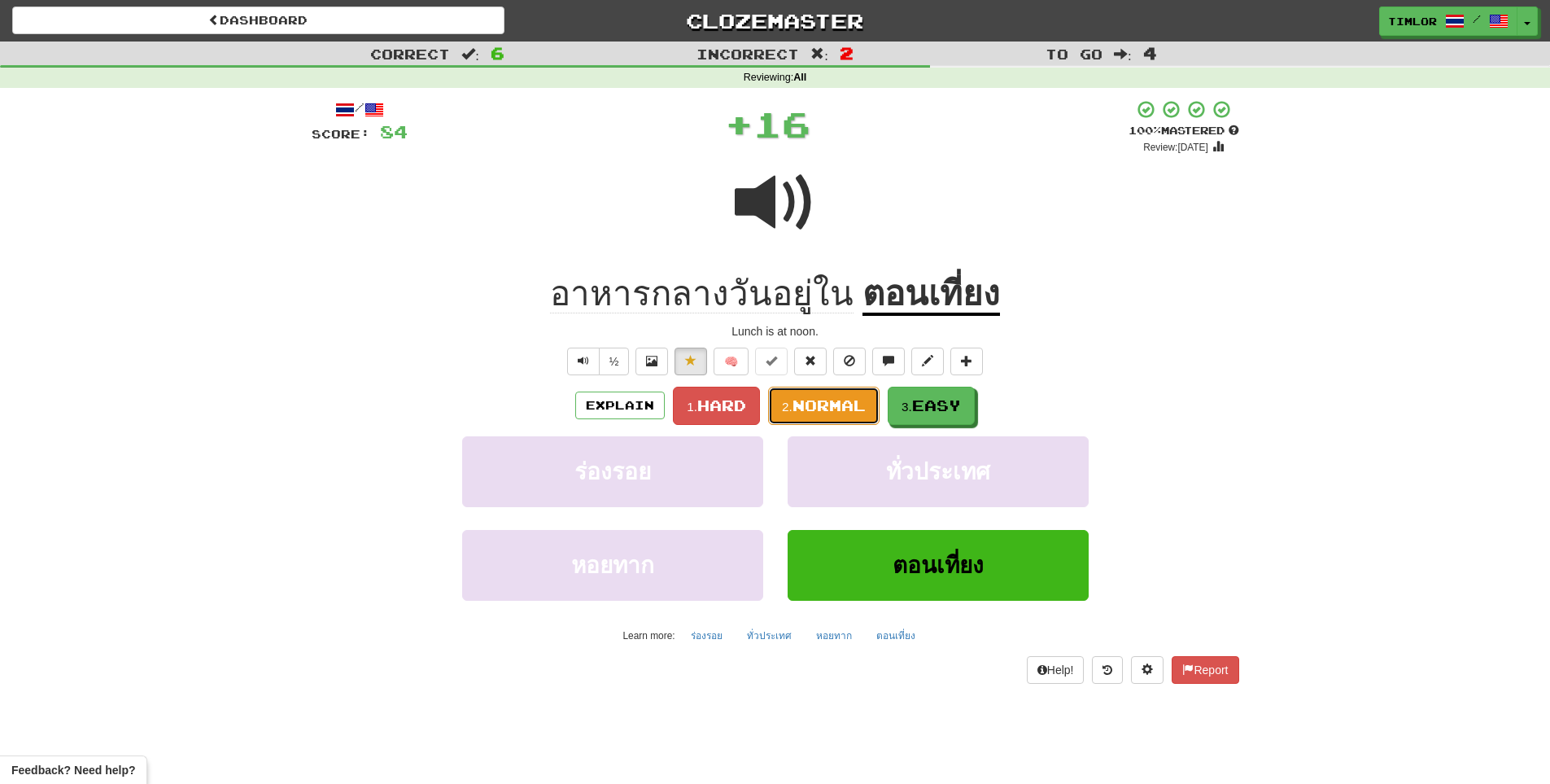
click at [828, 406] on span "Normal" at bounding box center [829, 405] width 73 height 18
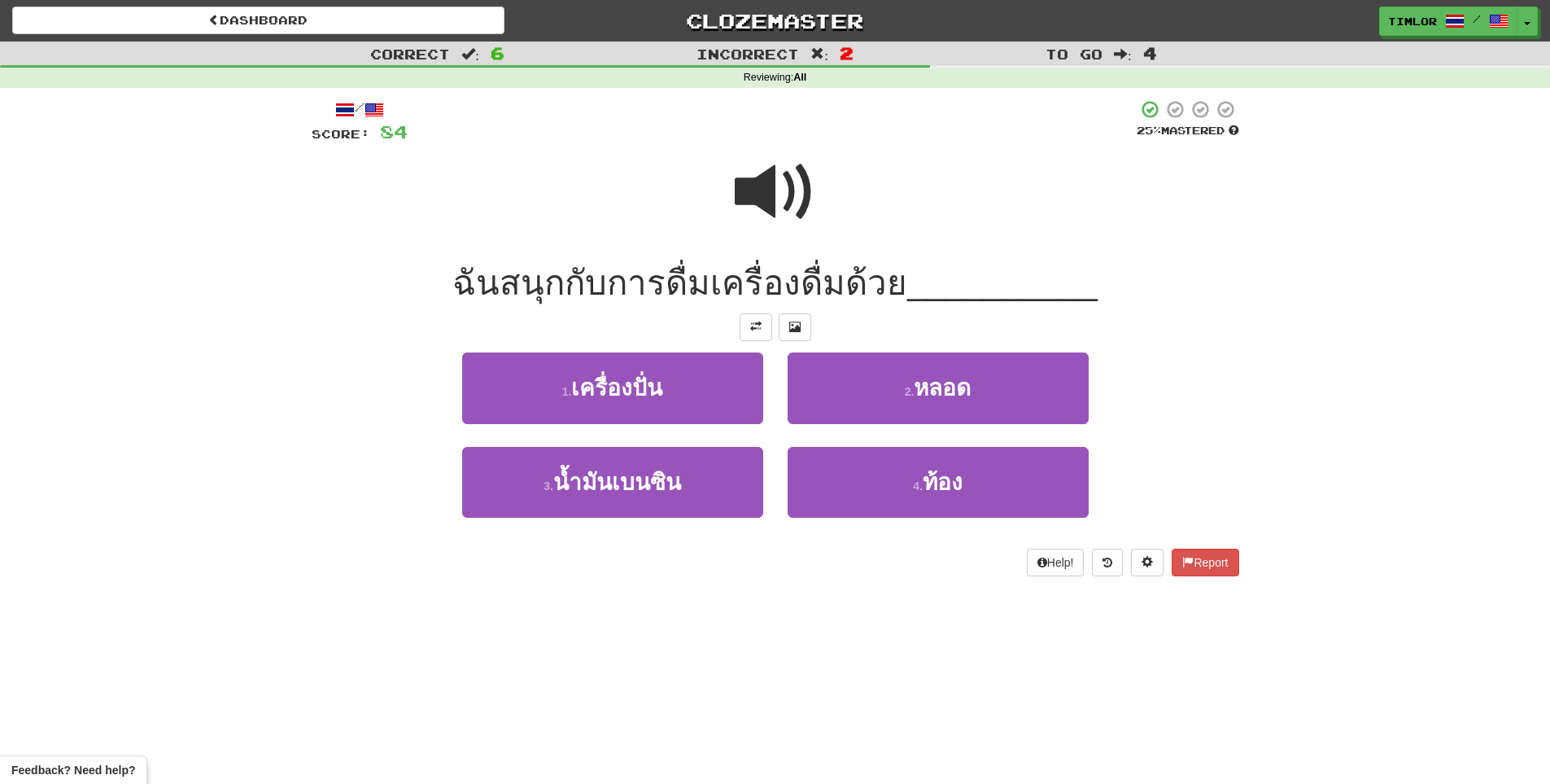
click at [731, 176] on div at bounding box center [775, 202] width 928 height 116
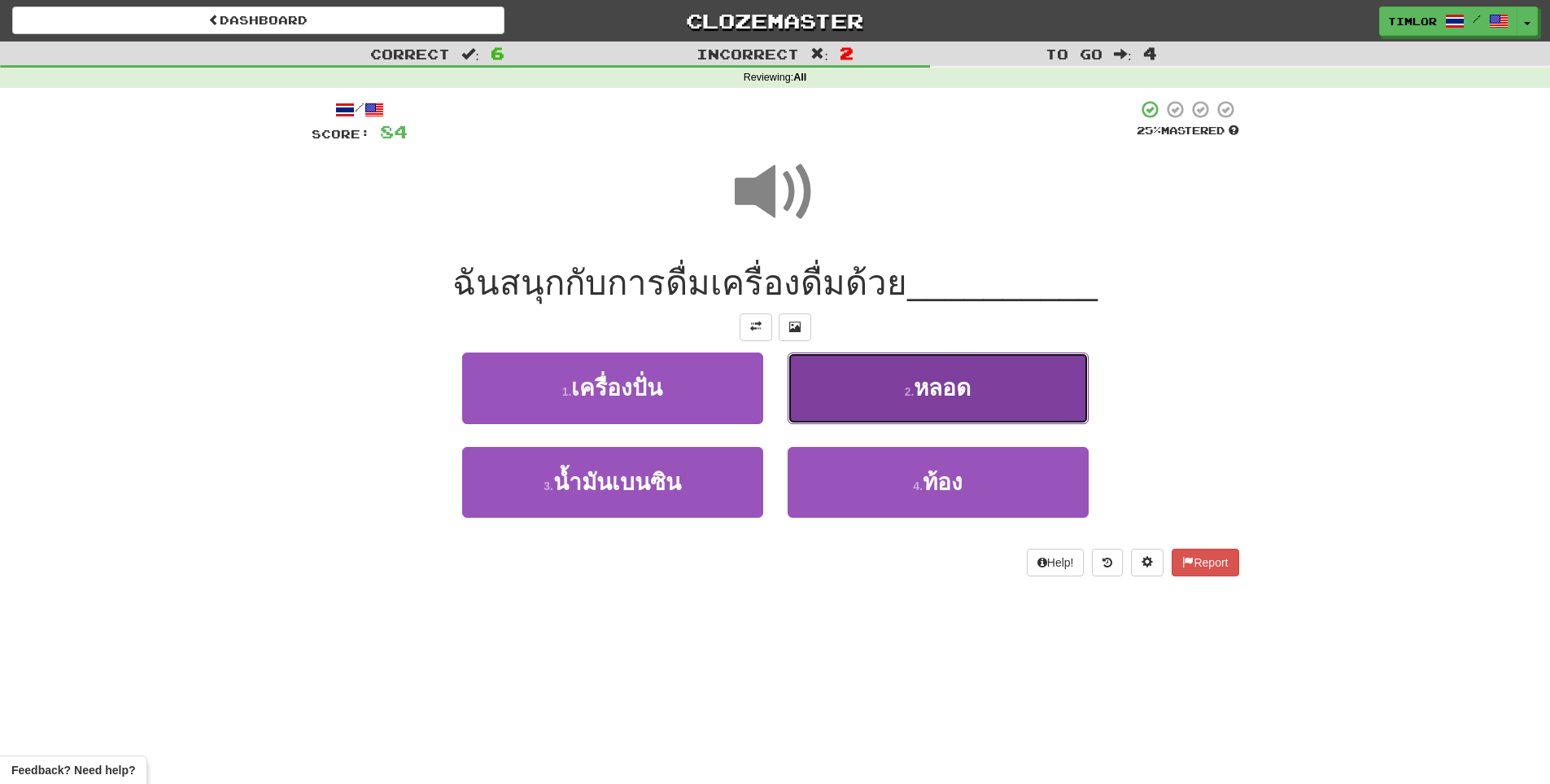
click at [911, 359] on button "2 . หลอด" at bounding box center [938, 388] width 301 height 71
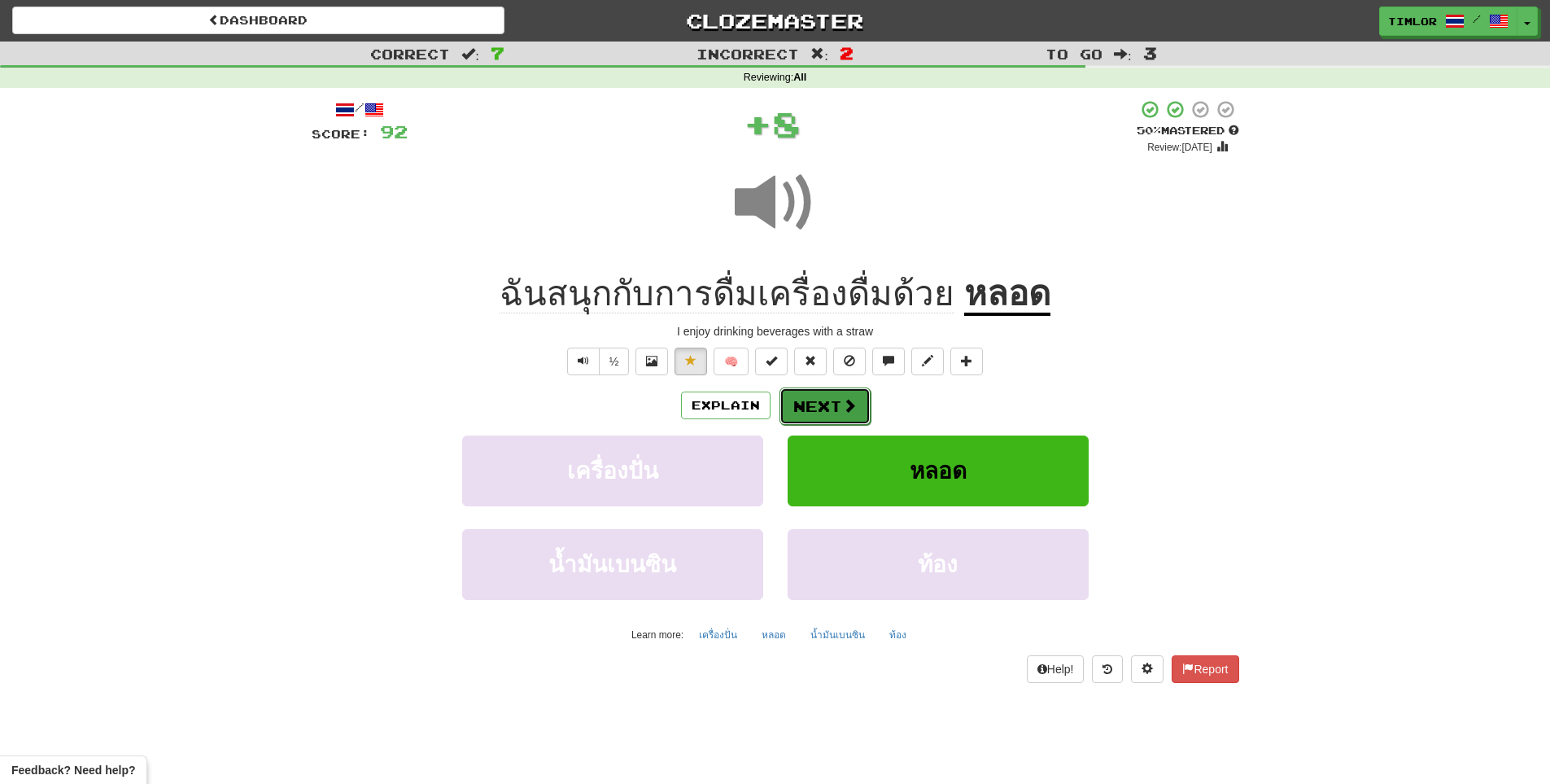
click at [861, 411] on button "Next" at bounding box center [825, 406] width 91 height 37
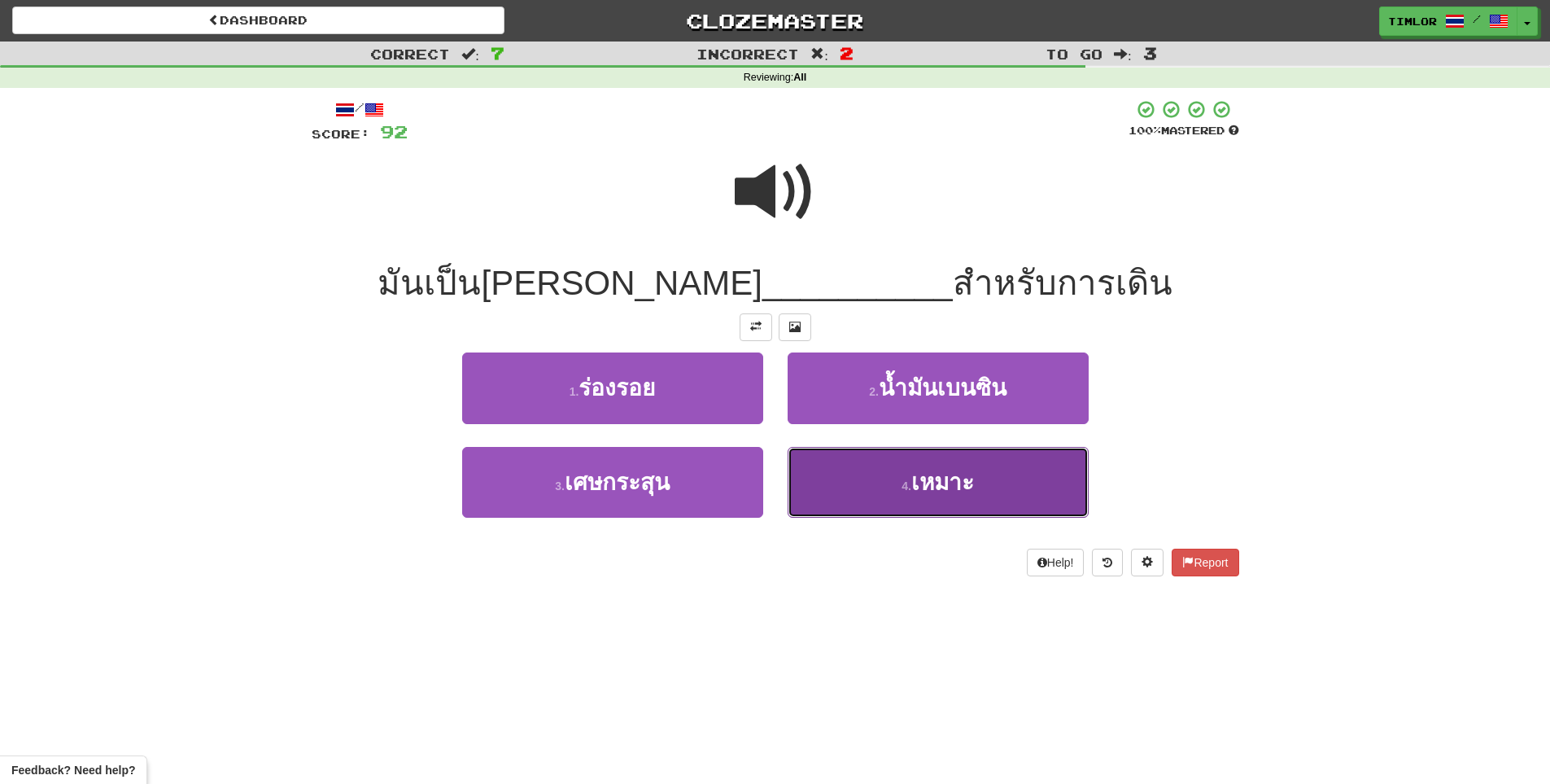
click at [820, 466] on button "4 . เหมาะ" at bounding box center [938, 482] width 301 height 71
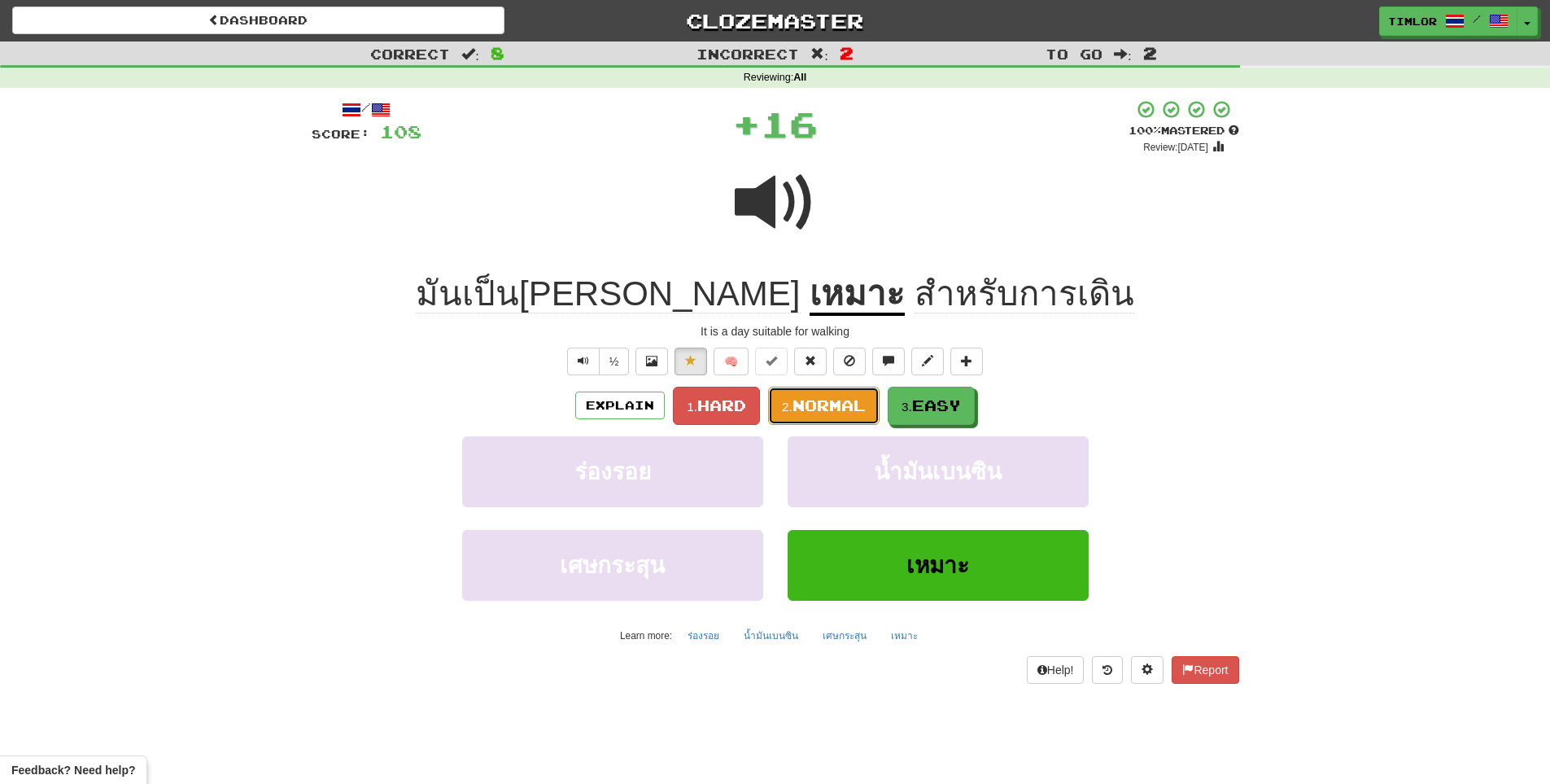
click at [821, 406] on span "Normal" at bounding box center [829, 405] width 73 height 18
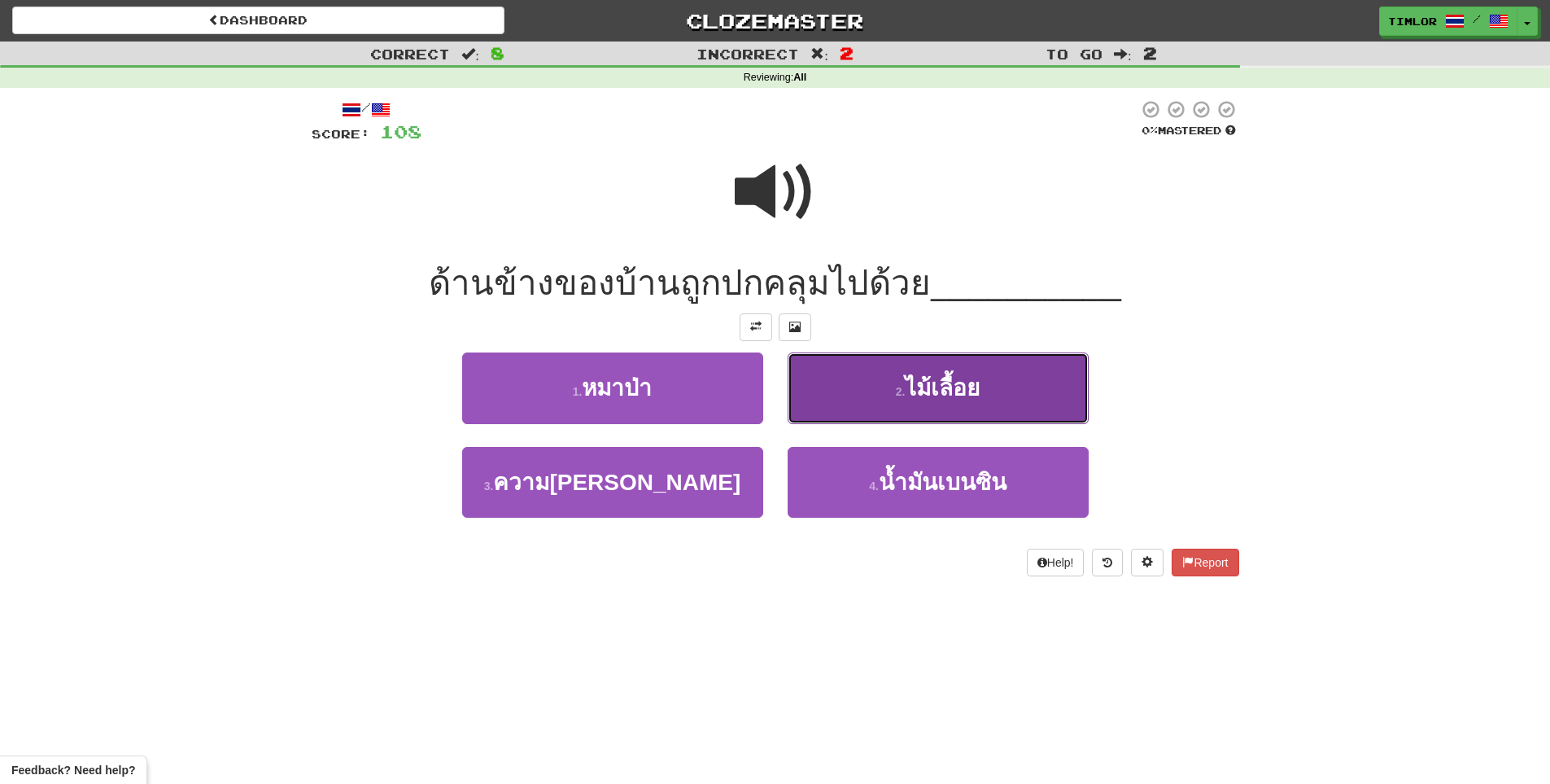
click at [827, 360] on button "2 . ไม้เลื้อย" at bounding box center [938, 388] width 301 height 71
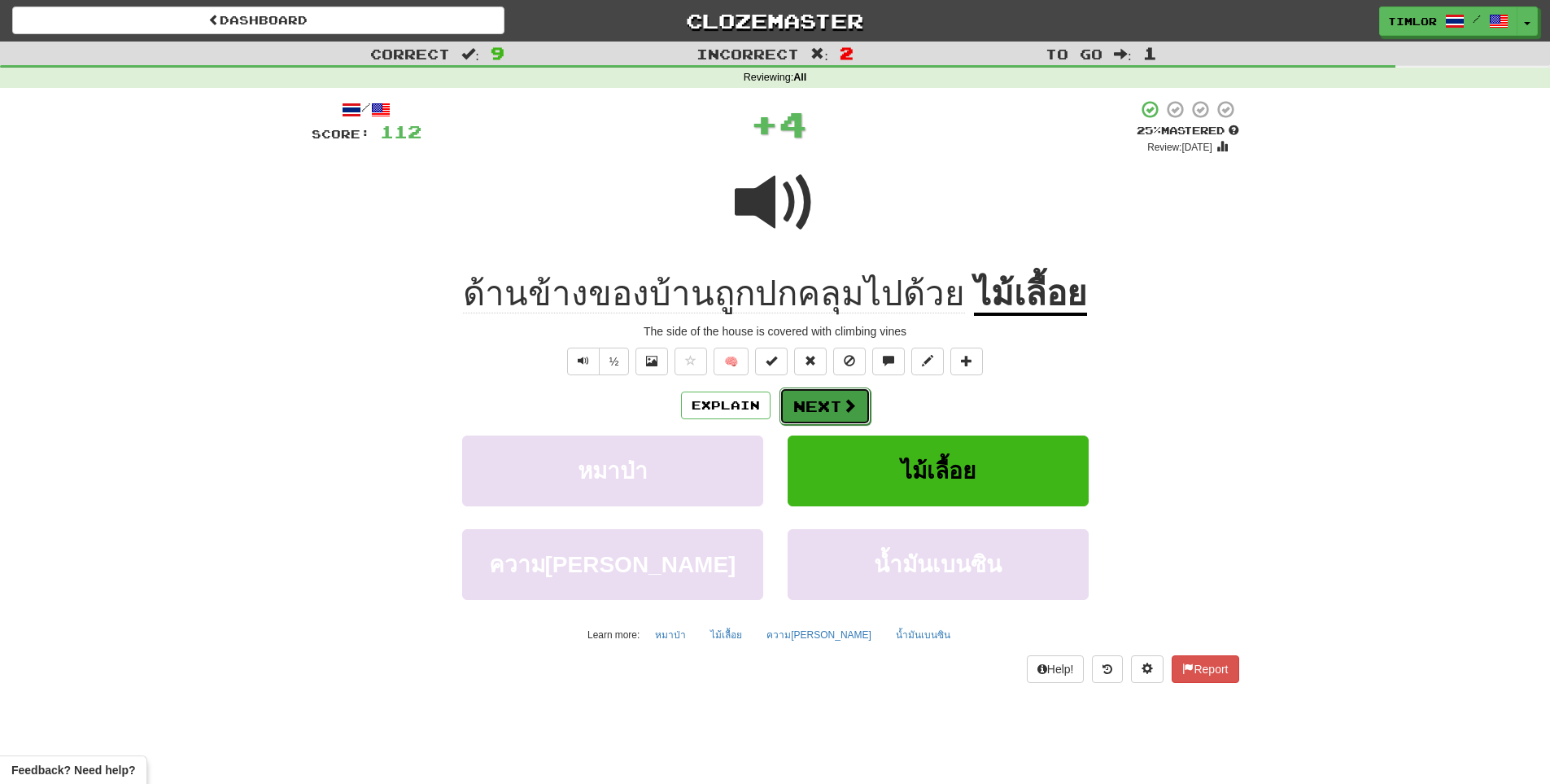
click at [824, 408] on button "Next" at bounding box center [825, 406] width 91 height 37
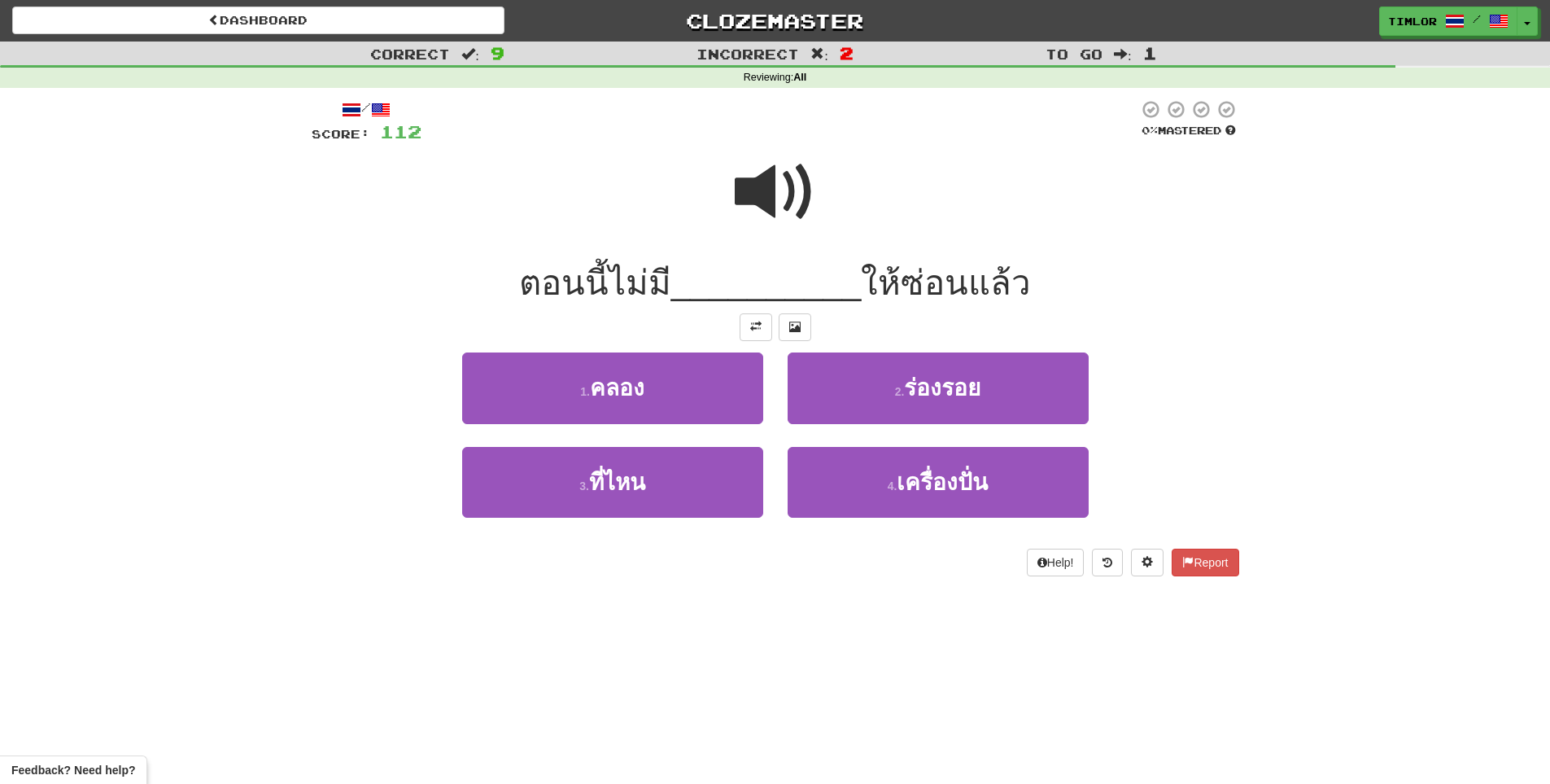
click at [795, 213] on span at bounding box center [775, 192] width 82 height 82
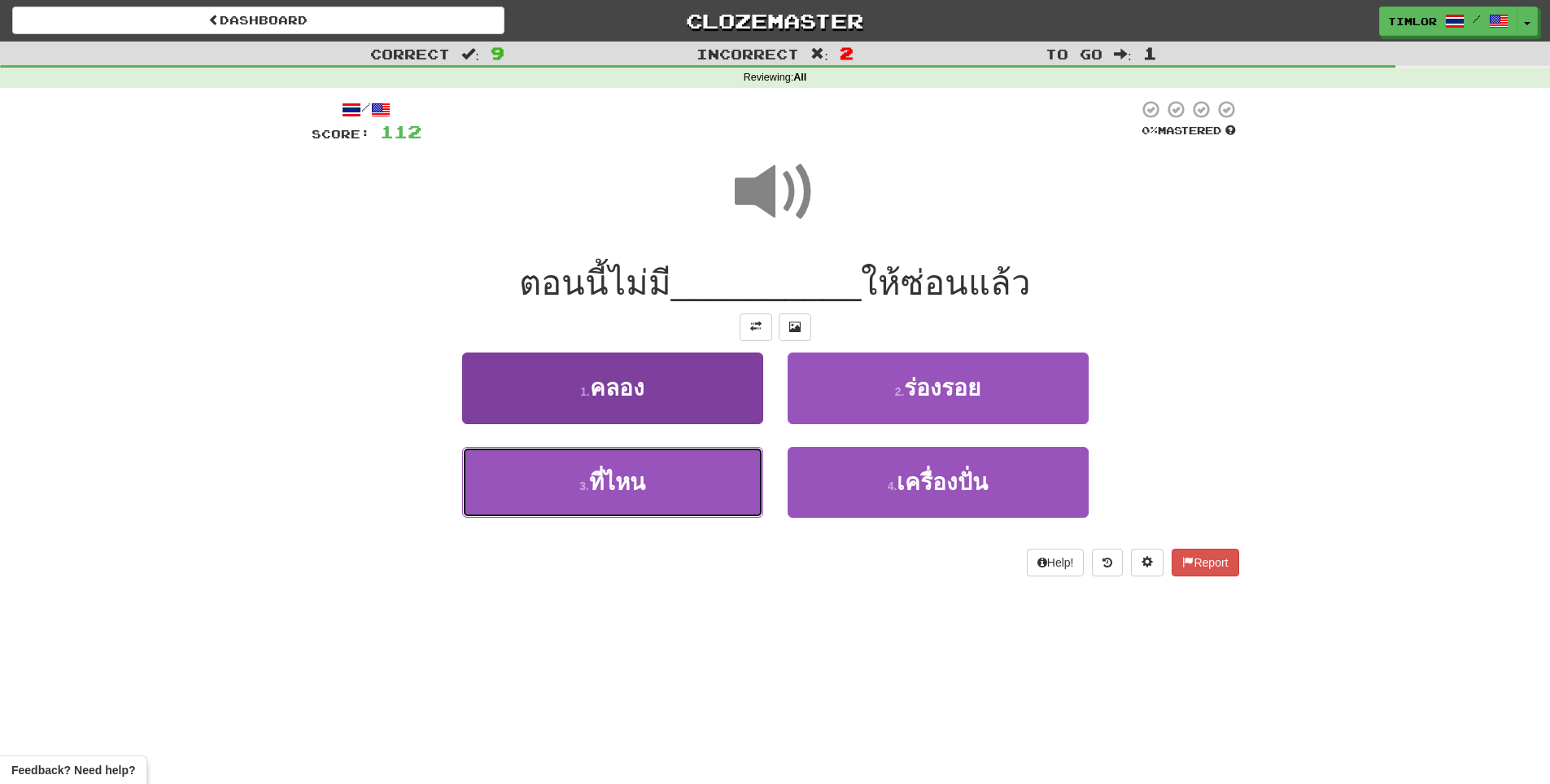
click at [704, 449] on button "3 . ที่ไหน" at bounding box center [612, 482] width 301 height 71
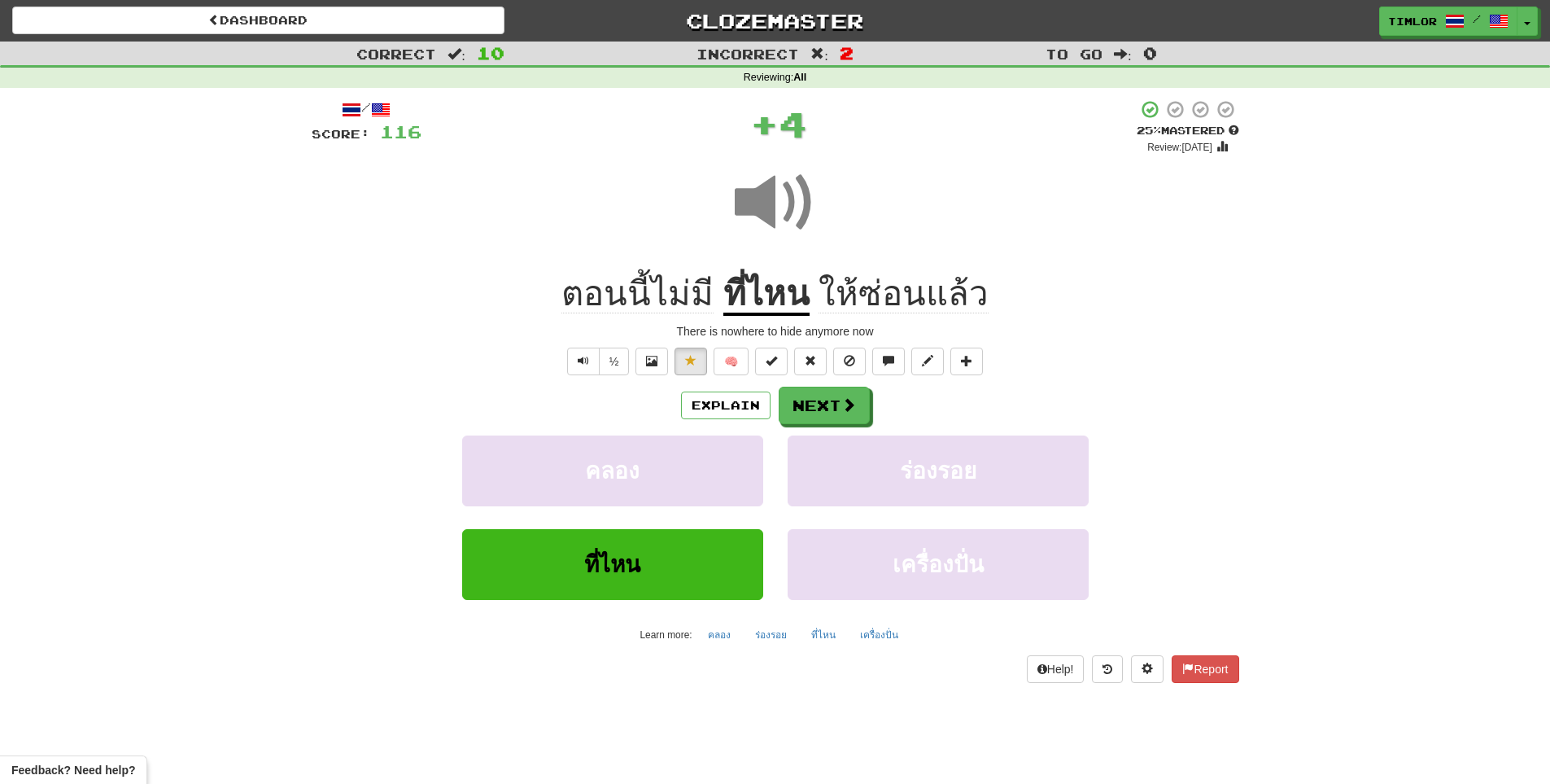
click at [771, 300] on u "ที่ไหน" at bounding box center [766, 296] width 86 height 42
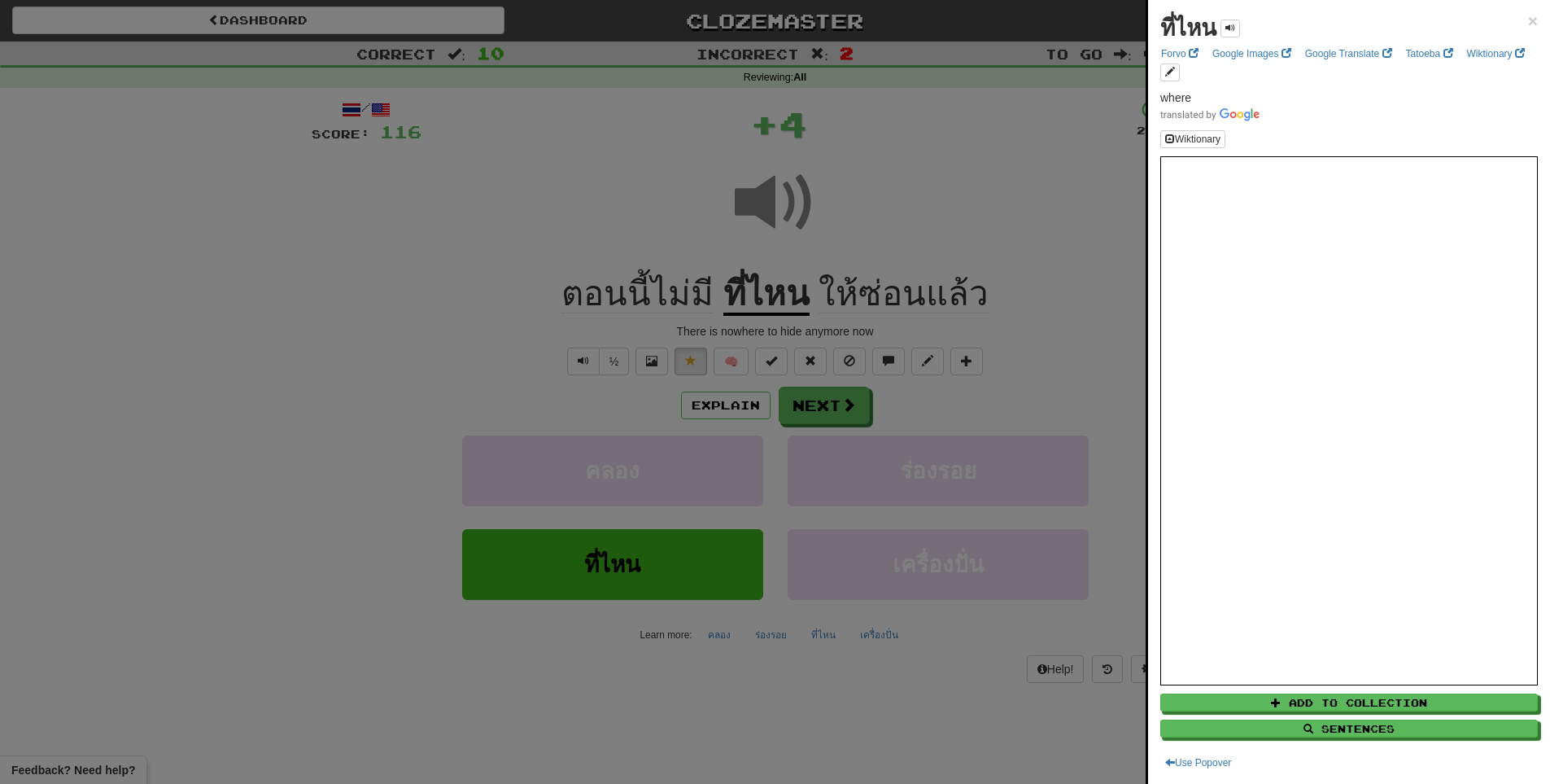
click at [953, 277] on div at bounding box center [775, 392] width 1550 height 784
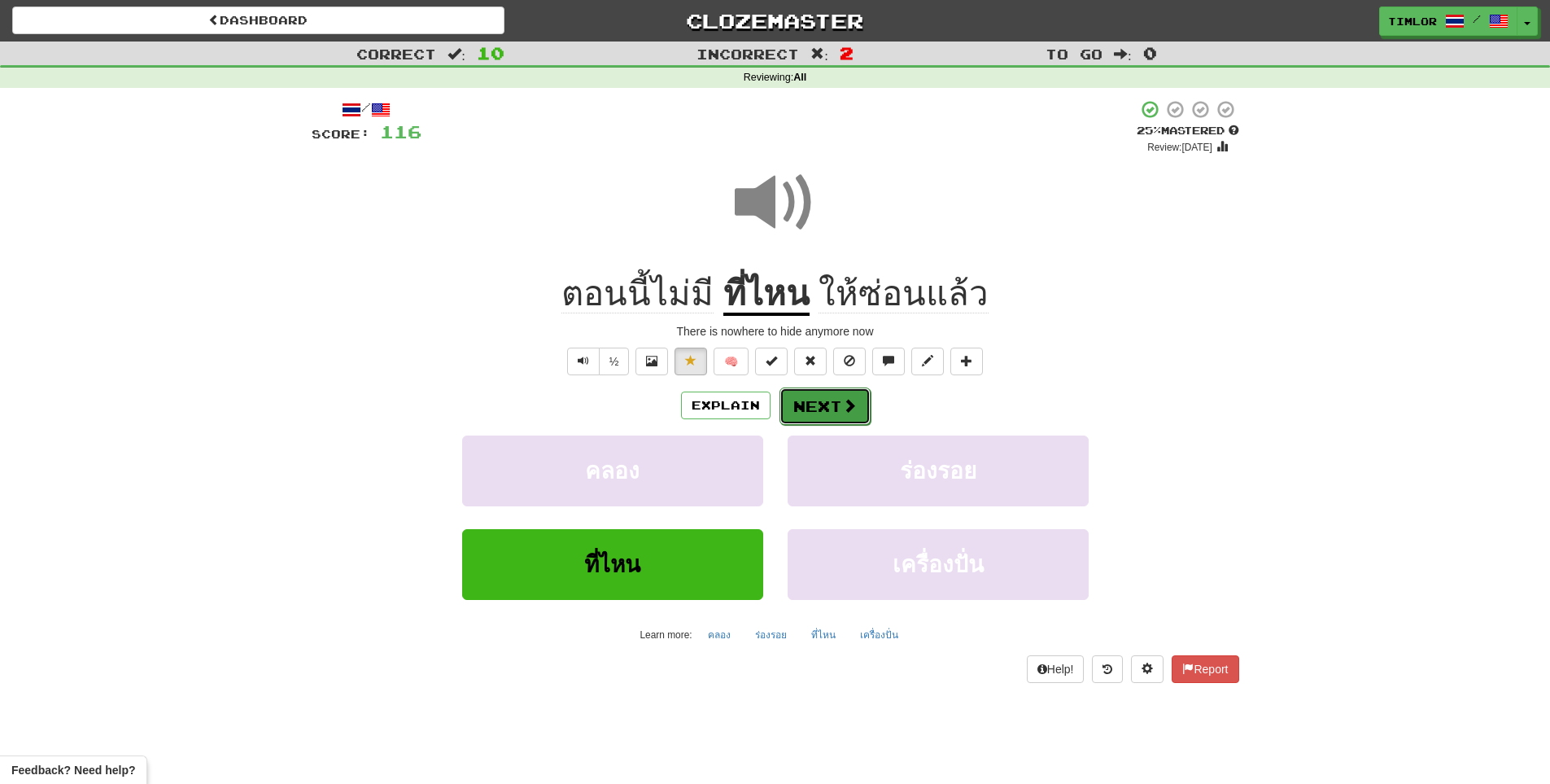
click at [806, 393] on button "Next" at bounding box center [825, 406] width 91 height 37
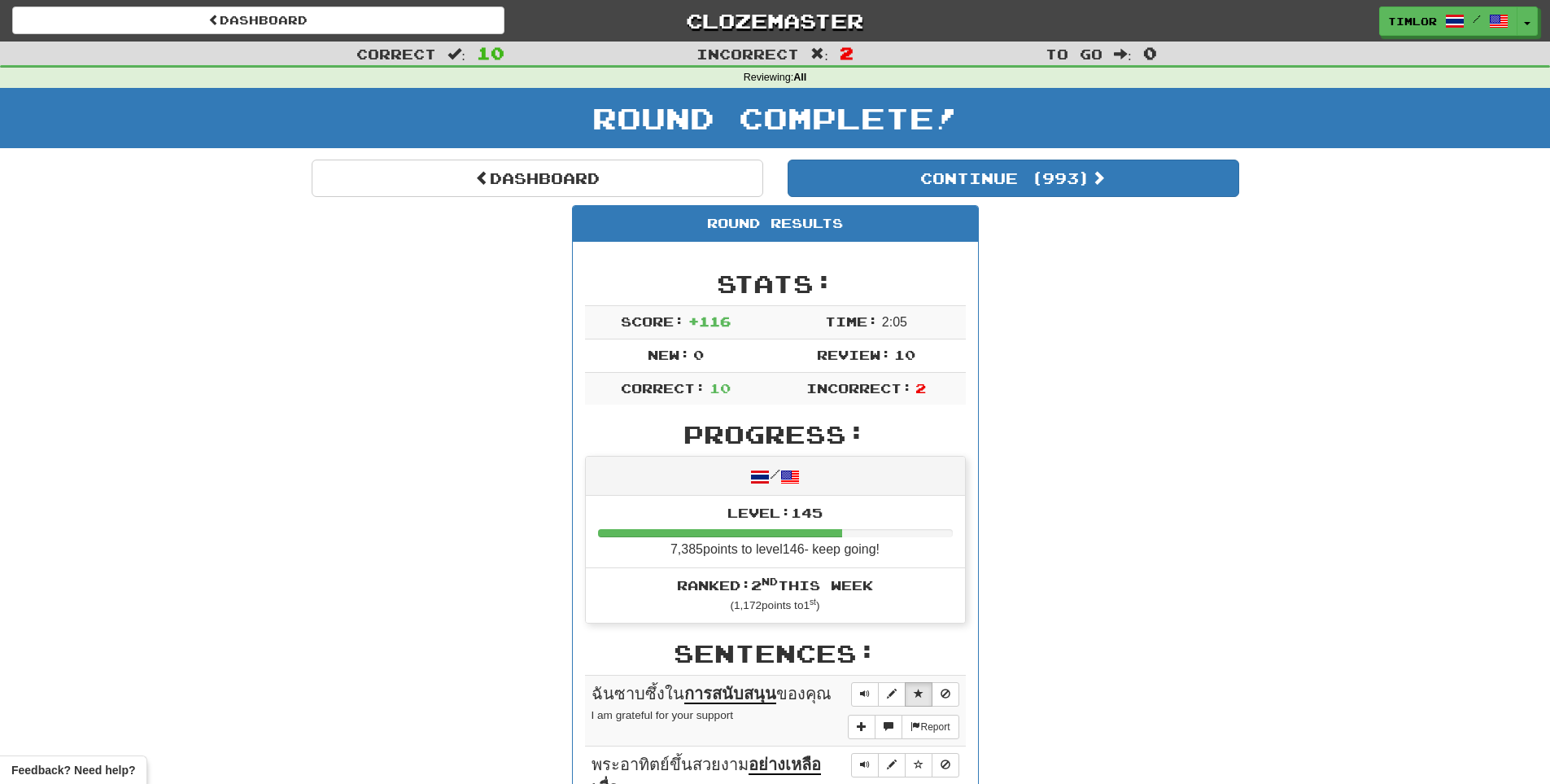
click at [713, 142] on div "Round Complete!" at bounding box center [775, 117] width 1550 height 60
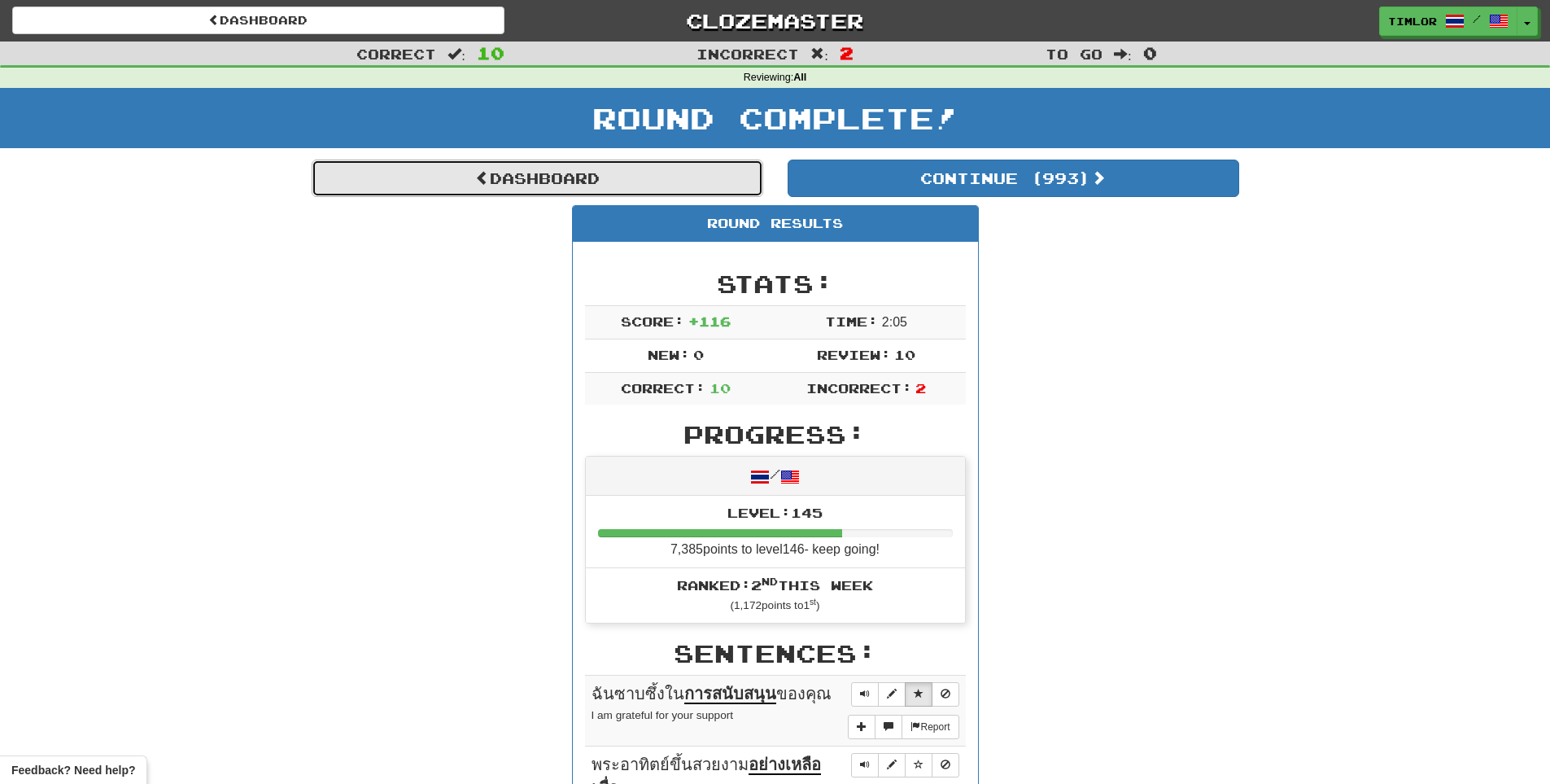
click at [697, 170] on link "Dashboard" at bounding box center [537, 178] width 451 height 37
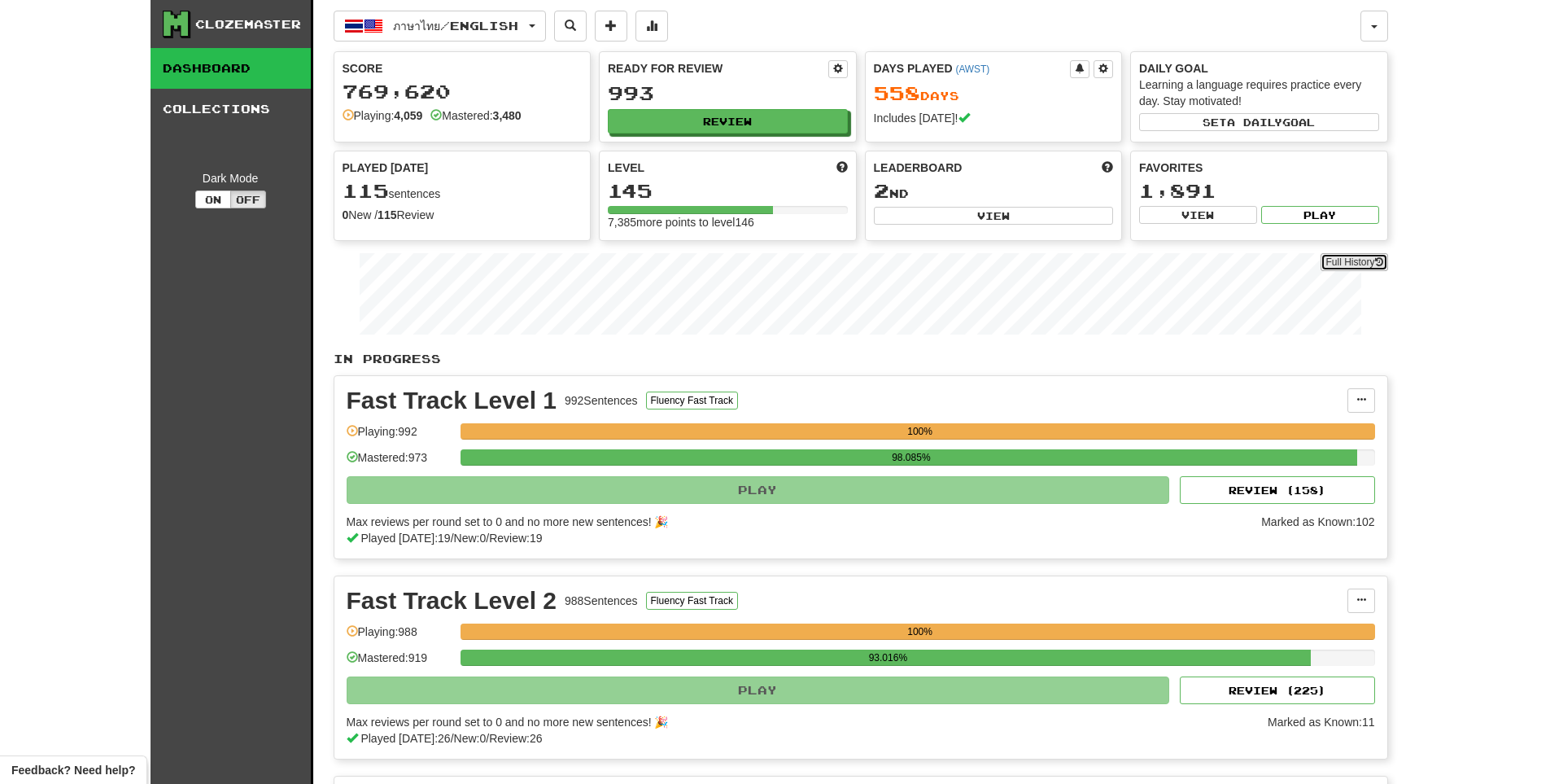
click at [1368, 258] on link "Full History" at bounding box center [1354, 261] width 67 height 18
